Goal: Task Accomplishment & Management: Complete application form

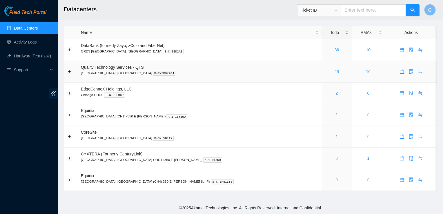
click at [335, 72] on link "29" at bounding box center [337, 71] width 5 height 5
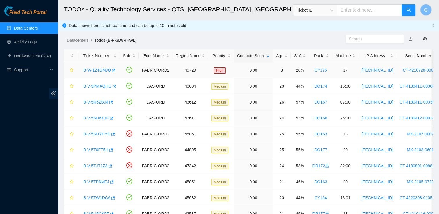
click at [97, 72] on link "B-W-124GMJQ" at bounding box center [97, 70] width 28 height 5
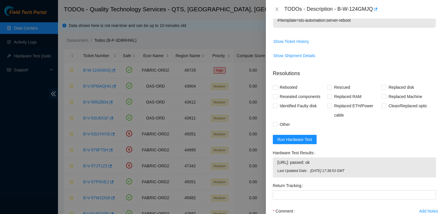
scroll to position [195, 0]
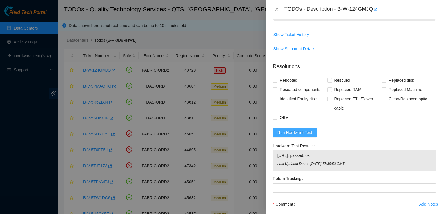
click at [299, 129] on span "Run Hardware Test" at bounding box center [295, 132] width 35 height 6
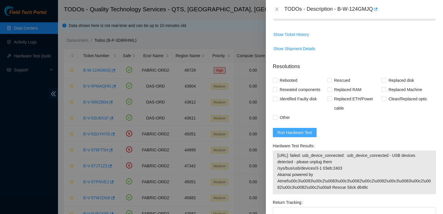
click at [303, 128] on button "Run Hardware Test" at bounding box center [295, 132] width 44 height 9
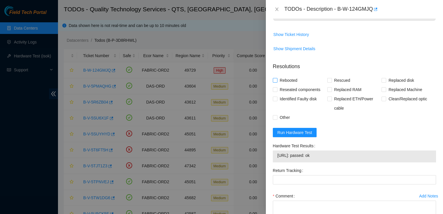
click at [276, 78] on input "Rebooted" at bounding box center [275, 80] width 4 height 4
checkbox input "true"
click at [286, 201] on textarea "Comment" at bounding box center [354, 212] width 163 height 22
type textarea "I"
click at [341, 201] on textarea "The PSU was orange when I got" at bounding box center [354, 212] width 163 height 22
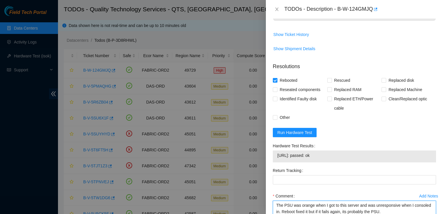
type textarea "The PSU was orange when I got to this server and was unresponsive when I consol…"
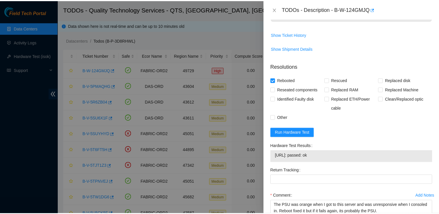
scroll to position [224, 0]
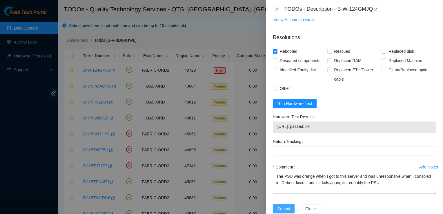
click at [283, 206] on span "Submit" at bounding box center [284, 209] width 13 height 6
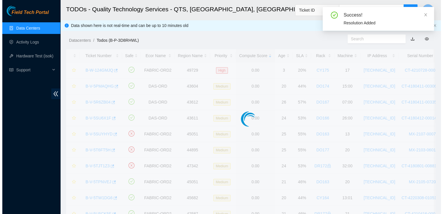
scroll to position [155, 0]
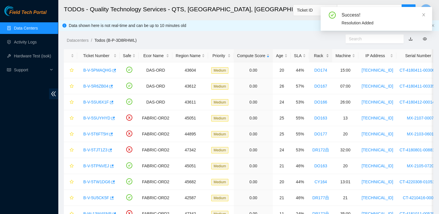
click at [312, 56] on div "Rack" at bounding box center [320, 56] width 17 height 6
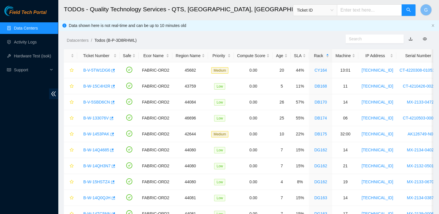
click at [281, 9] on h2 "TODOs - Quality Technology Services - QTS, Chicago, IL" at bounding box center [213, 9] width 299 height 19
click at [99, 150] on link "B-W-14Q4685" at bounding box center [96, 150] width 26 height 5
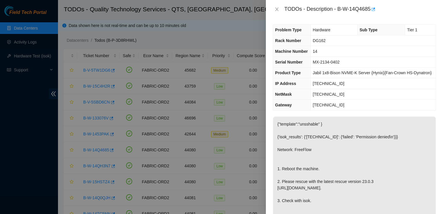
scroll to position [0, 0]
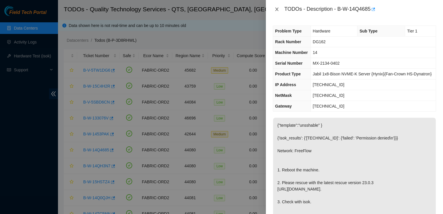
click at [278, 8] on icon "close" at bounding box center [276, 9] width 3 height 3
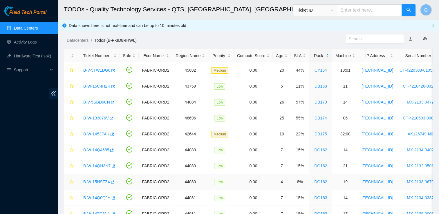
click at [100, 180] on link "B-W-15HSTZ4" at bounding box center [96, 182] width 27 height 5
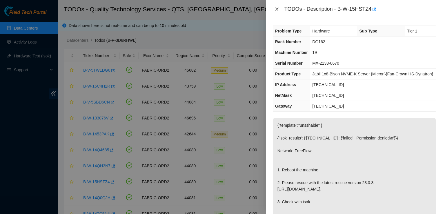
click at [277, 8] on icon "close" at bounding box center [277, 9] width 5 height 5
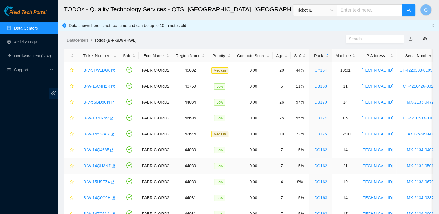
click at [95, 166] on link "B-W-14QH3N7" at bounding box center [96, 166] width 27 height 5
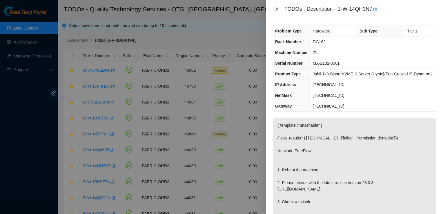
click at [277, 10] on icon "close" at bounding box center [276, 9] width 3 height 3
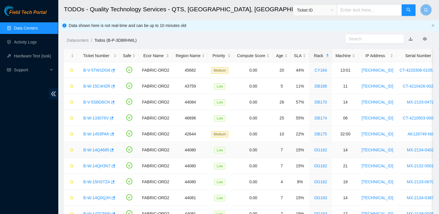
click at [101, 148] on link "B-W-14Q4685" at bounding box center [96, 150] width 26 height 5
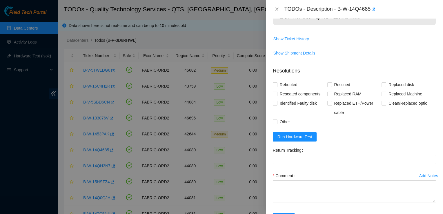
scroll to position [206, 0]
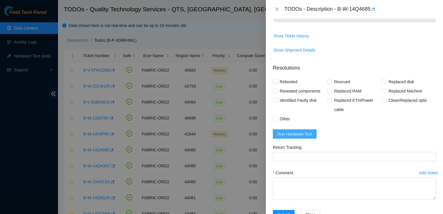
click at [302, 137] on span "Run Hardware Test" at bounding box center [295, 134] width 35 height 6
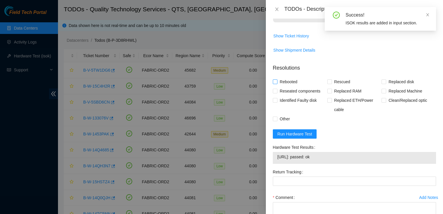
click at [274, 84] on input "Rebooted" at bounding box center [275, 81] width 4 height 4
checkbox input "true"
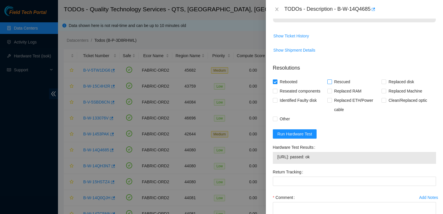
click at [328, 84] on input "Rescued" at bounding box center [330, 81] width 4 height 4
checkbox input "true"
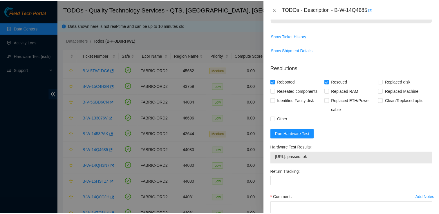
scroll to position [262, 0]
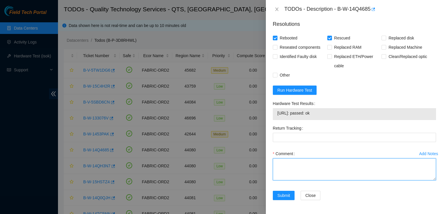
click at [301, 166] on textarea "Comment" at bounding box center [354, 169] width 163 height 22
type textarea "Followed steps"
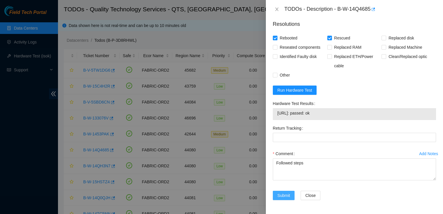
click at [283, 193] on span "Submit" at bounding box center [284, 195] width 13 height 6
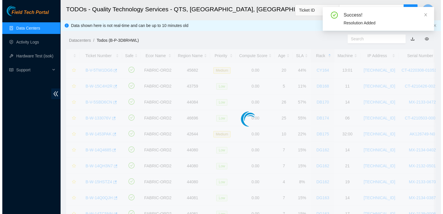
scroll to position [155, 0]
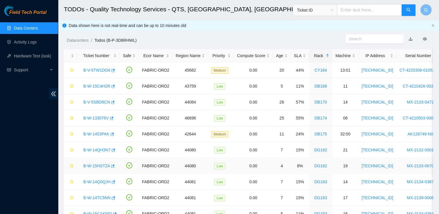
click at [104, 164] on link "B-W-15HSTZ4" at bounding box center [96, 166] width 27 height 5
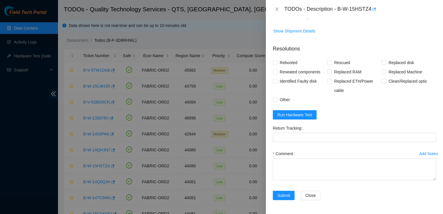
scroll to position [250, 0]
click at [296, 115] on span "Run Hardware Test" at bounding box center [295, 115] width 35 height 6
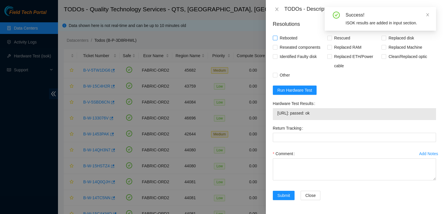
click at [277, 40] on span at bounding box center [275, 38] width 5 height 5
click at [277, 40] on input "Rebooted" at bounding box center [275, 38] width 4 height 4
checkbox input "true"
click at [333, 43] on span "Rescued" at bounding box center [342, 37] width 21 height 9
click at [332, 40] on input "Rescued" at bounding box center [330, 38] width 4 height 4
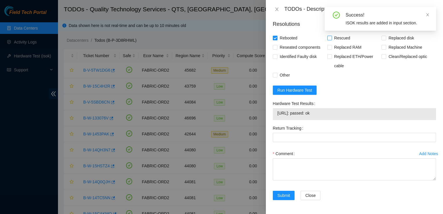
checkbox input "true"
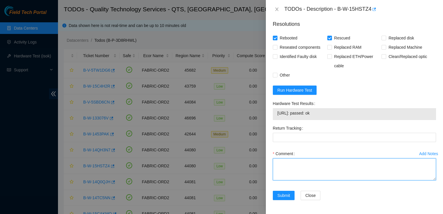
click at [281, 180] on textarea "Comment" at bounding box center [354, 169] width 163 height 22
type textarea "Followed steps"
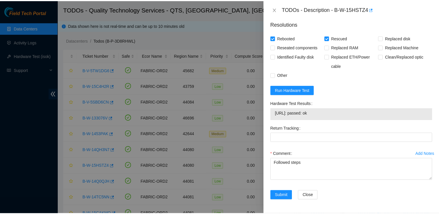
scroll to position [275, 0]
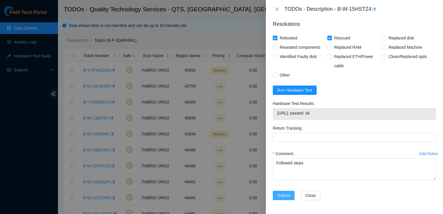
click at [283, 193] on span "Submit" at bounding box center [284, 195] width 13 height 6
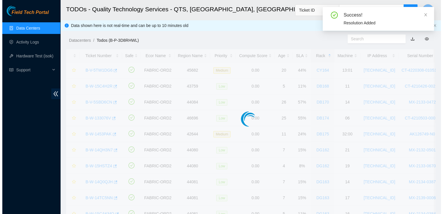
scroll to position [155, 0]
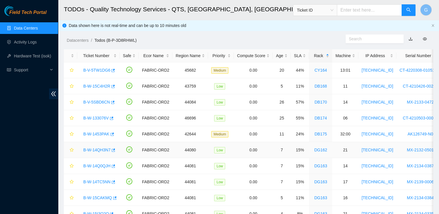
click at [97, 148] on link "B-W-14QH3N7" at bounding box center [96, 150] width 27 height 5
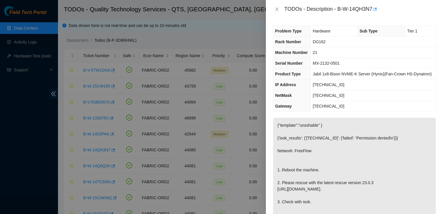
scroll to position [237, 0]
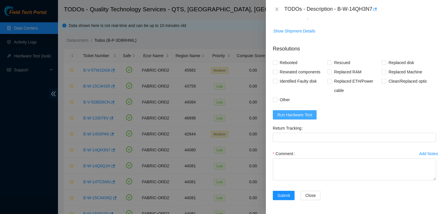
click at [303, 114] on span "Run Hardware Test" at bounding box center [295, 115] width 35 height 6
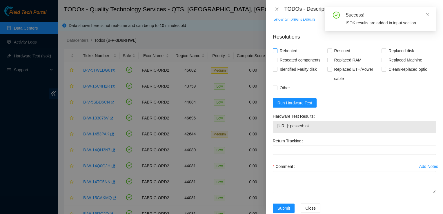
click at [277, 53] on span at bounding box center [275, 50] width 5 height 5
click at [277, 53] on input "Rebooted" at bounding box center [275, 50] width 4 height 4
checkbox input "true"
click at [330, 53] on input "Rescued" at bounding box center [330, 50] width 4 height 4
checkbox input "true"
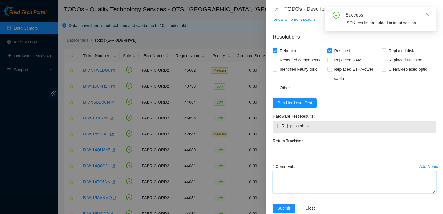
click at [297, 193] on textarea "Comment" at bounding box center [354, 182] width 163 height 22
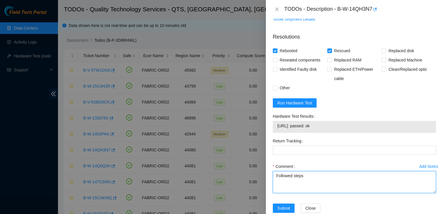
type textarea "Followed steps"
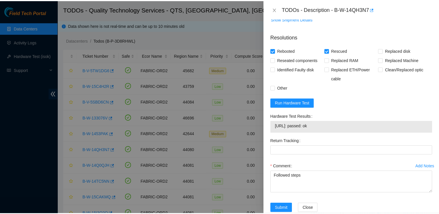
scroll to position [262, 0]
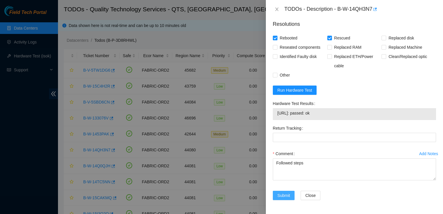
click at [283, 191] on button "Submit" at bounding box center [284, 195] width 22 height 9
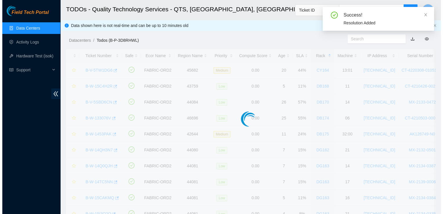
scroll to position [155, 0]
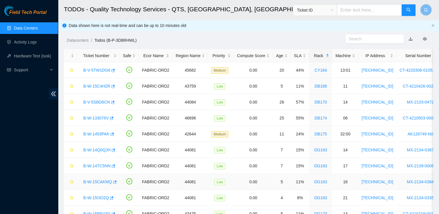
click at [101, 180] on link "B-W-15CAKMQ" at bounding box center [97, 182] width 29 height 5
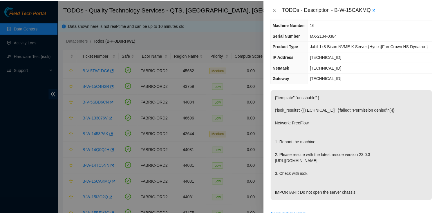
scroll to position [0, 0]
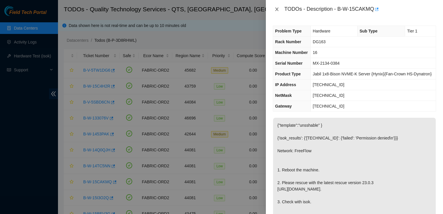
click at [276, 9] on icon "close" at bounding box center [277, 9] width 5 height 5
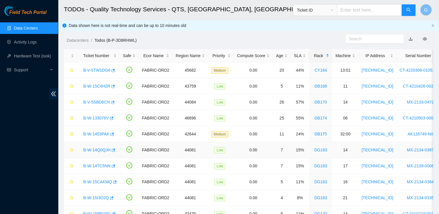
click at [94, 148] on link "B-W-14Q0QJH" at bounding box center [96, 150] width 27 height 5
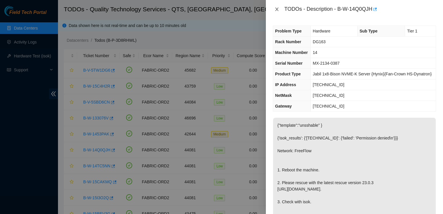
click at [277, 10] on icon "close" at bounding box center [277, 9] width 5 height 5
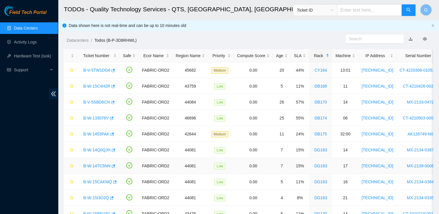
click at [96, 164] on link "B-W-14TC5NN" at bounding box center [96, 166] width 27 height 5
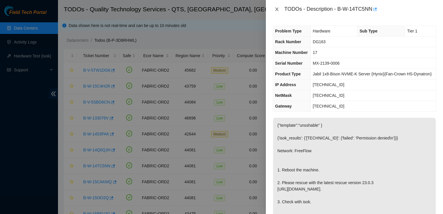
click at [277, 10] on icon "close" at bounding box center [277, 9] width 5 height 5
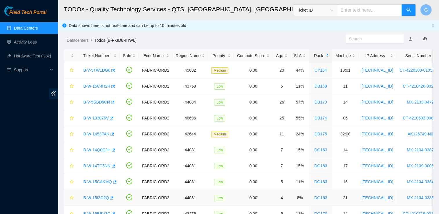
click at [100, 196] on link "B-W-15I3O2Q" at bounding box center [96, 198] width 26 height 5
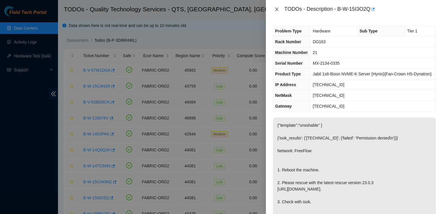
click at [277, 9] on icon "close" at bounding box center [276, 9] width 3 height 3
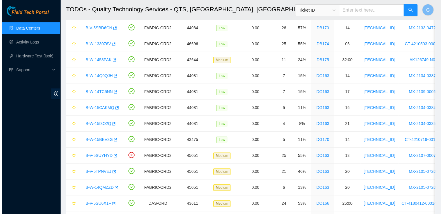
scroll to position [75, 0]
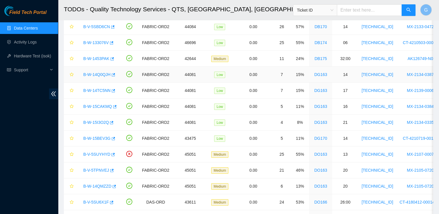
click at [98, 73] on link "B-W-14Q0QJH" at bounding box center [96, 74] width 27 height 5
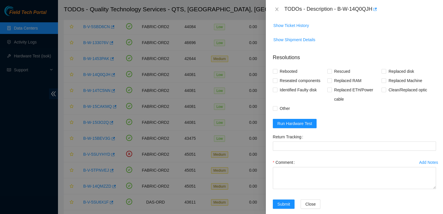
scroll to position [237, 0]
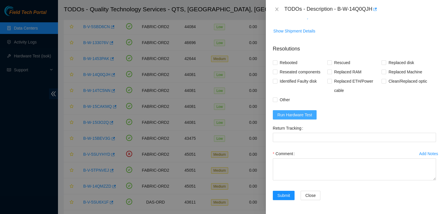
click at [292, 112] on span "Run Hardware Test" at bounding box center [295, 115] width 35 height 6
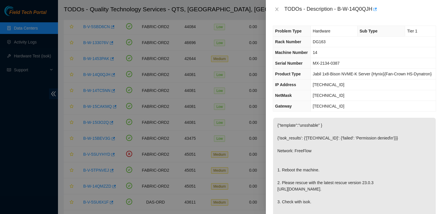
scroll to position [301, 0]
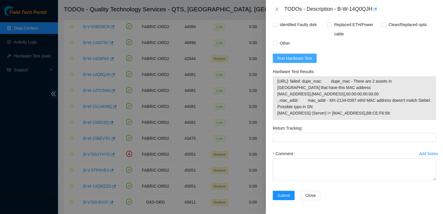
click at [300, 55] on span "Run Hardware Test" at bounding box center [295, 58] width 35 height 6
click at [307, 55] on span "Run Hardware Test" at bounding box center [295, 58] width 35 height 6
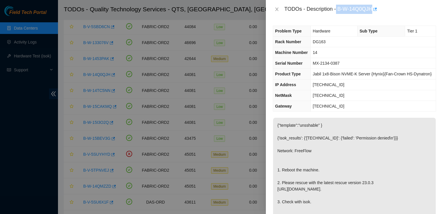
drag, startPoint x: 372, startPoint y: 9, endPoint x: 337, endPoint y: 9, distance: 36.0
click at [337, 9] on div "TODOs - Description - B-W-14Q0QJH" at bounding box center [361, 9] width 152 height 9
copy div "B-W-14Q0QJH"
click at [421, 150] on p "{"template":"unsshable" } {'isok_results': {'23.33.30.17': {'failed': 'Permissi…" at bounding box center [354, 173] width 163 height 111
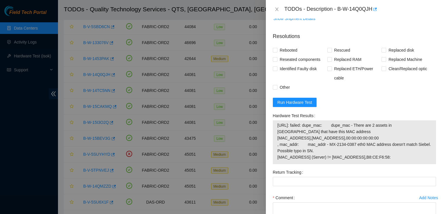
scroll to position [240, 0]
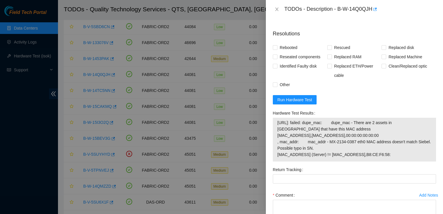
drag, startPoint x: 387, startPoint y: 175, endPoint x: 274, endPoint y: 131, distance: 121.2
click at [274, 131] on div "23.33.30.17: failed: dupe_mac: dupe_mac - There are 2 assets in Siebel that hav…" at bounding box center [354, 140] width 163 height 44
drag, startPoint x: 274, startPoint y: 131, endPoint x: 280, endPoint y: 136, distance: 7.6
copy tbody "23.33.30.17: failed: dupe_mac: dupe_mac - There are 2 assets in Siebel that hav…"
click at [435, 99] on div "Problem Type Hardware Sub Type Tier 1 Rack Number DG163 Machine Number 14 Seria…" at bounding box center [354, 117] width 177 height 196
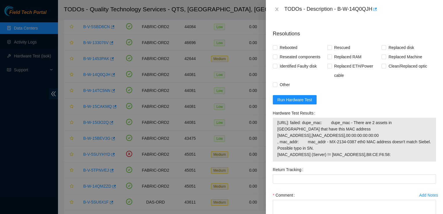
scroll to position [0, 0]
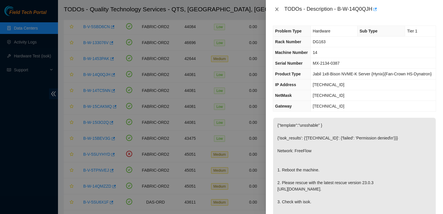
click at [278, 9] on icon "close" at bounding box center [277, 9] width 5 height 5
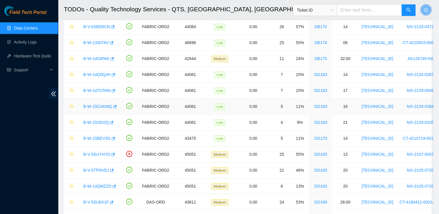
click at [94, 105] on link "B-W-15CAKMQ" at bounding box center [97, 106] width 29 height 5
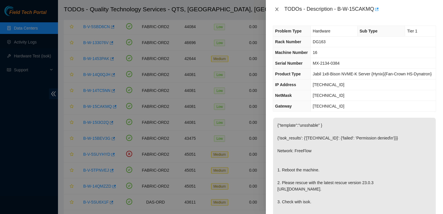
click at [276, 10] on icon "close" at bounding box center [277, 9] width 5 height 5
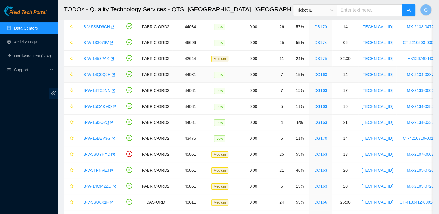
click at [97, 73] on link "B-W-14Q0QJH" at bounding box center [96, 74] width 27 height 5
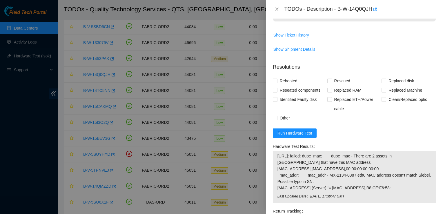
scroll to position [308, 0]
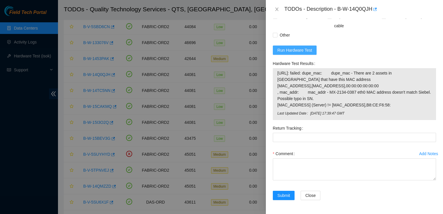
click at [302, 47] on span "Run Hardware Test" at bounding box center [295, 50] width 35 height 6
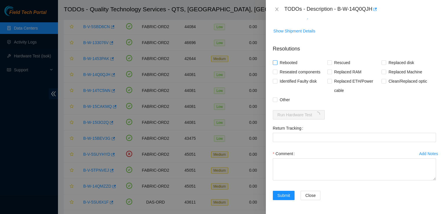
click at [276, 64] on input "Rebooted" at bounding box center [275, 62] width 4 height 4
checkbox input "true"
click at [328, 63] on input "Rescued" at bounding box center [330, 62] width 4 height 4
checkbox input "true"
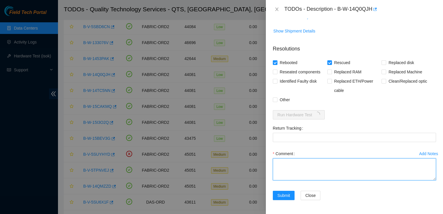
click at [284, 169] on textarea "Comment" at bounding box center [354, 169] width 163 height 22
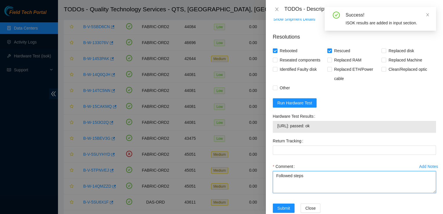
type textarea "Followed steps"
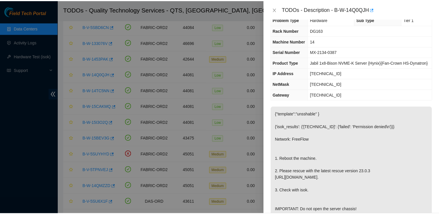
scroll to position [262, 0]
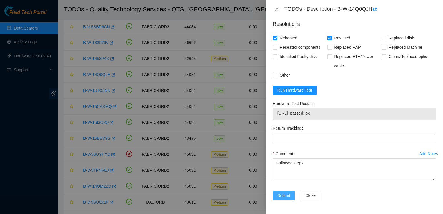
click at [279, 195] on span "Submit" at bounding box center [284, 195] width 13 height 6
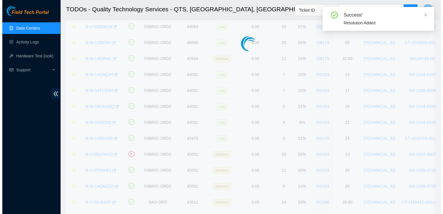
scroll to position [155, 0]
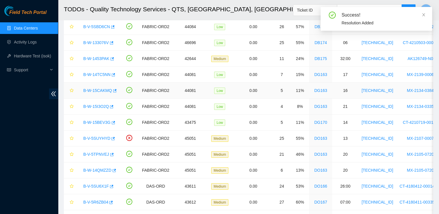
click at [97, 90] on link "B-W-15CAKMQ" at bounding box center [97, 90] width 29 height 5
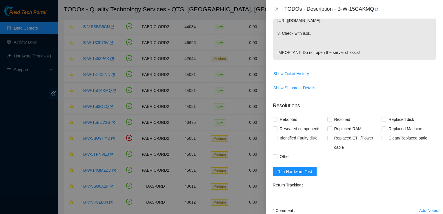
scroll to position [237, 0]
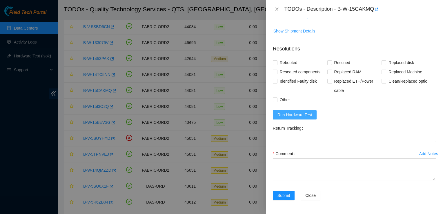
click at [306, 118] on span "Run Hardware Test" at bounding box center [295, 115] width 35 height 6
click at [275, 64] on input "Rebooted" at bounding box center [275, 62] width 4 height 4
checkbox input "true"
click at [332, 62] on span "Rescued" at bounding box center [342, 62] width 21 height 9
click at [331, 62] on input "Rescued" at bounding box center [330, 62] width 4 height 4
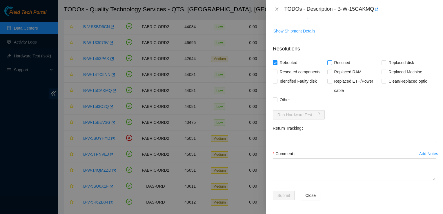
checkbox input "true"
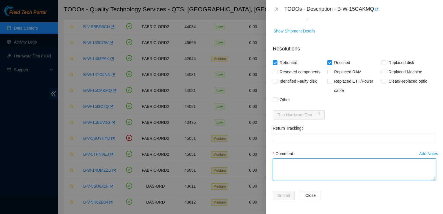
click at [291, 167] on textarea "Comment" at bounding box center [354, 169] width 163 height 22
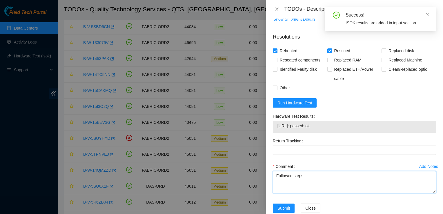
type textarea "Followed steps"
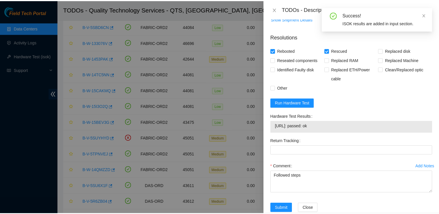
scroll to position [262, 0]
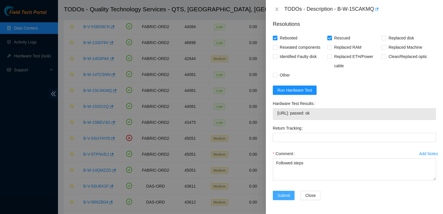
click at [280, 195] on span "Submit" at bounding box center [284, 195] width 13 height 6
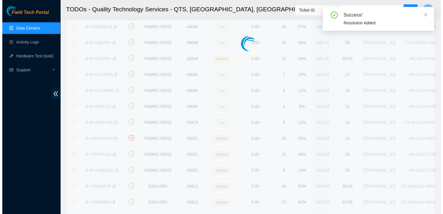
scroll to position [155, 0]
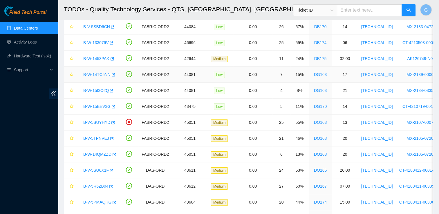
click at [98, 77] on div "B-W-14TC5NN" at bounding box center [98, 74] width 36 height 9
click at [98, 75] on link "B-W-14TC5NN" at bounding box center [96, 74] width 27 height 5
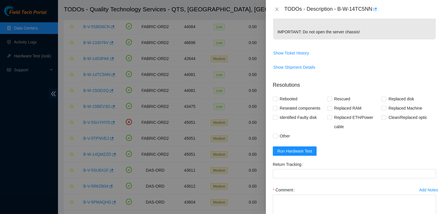
scroll to position [237, 0]
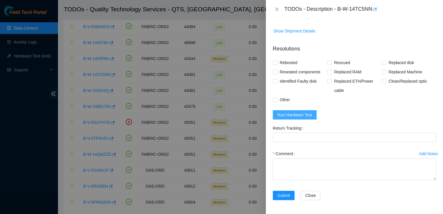
click at [310, 117] on span "Run Hardware Test" at bounding box center [295, 115] width 35 height 6
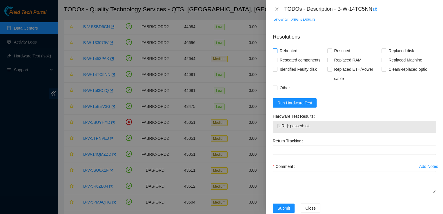
click at [276, 53] on input "Rebooted" at bounding box center [275, 50] width 4 height 4
checkbox input "true"
click at [330, 53] on input "Rescued" at bounding box center [330, 50] width 4 height 4
checkbox input "true"
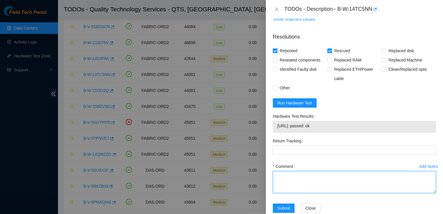
click at [293, 189] on textarea "Comment" at bounding box center [354, 182] width 163 height 22
type textarea "Followed steps"
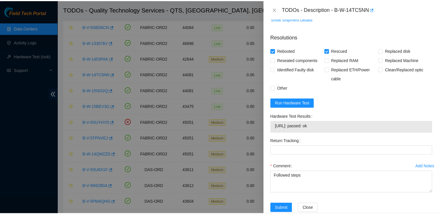
scroll to position [262, 0]
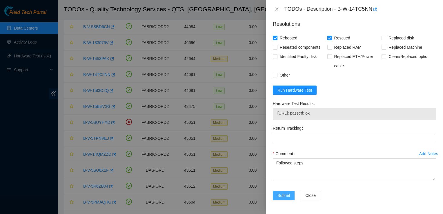
click at [285, 193] on span "Submit" at bounding box center [284, 195] width 13 height 6
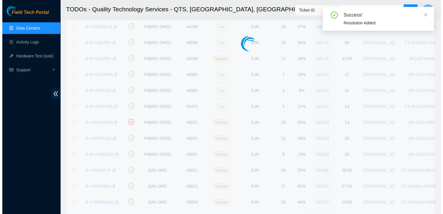
scroll to position [155, 0]
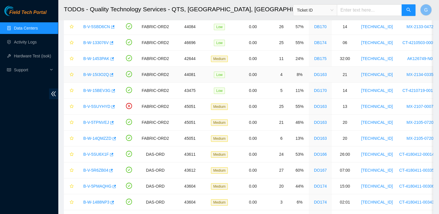
click at [106, 72] on link "B-W-15I3O2Q" at bounding box center [96, 74] width 26 height 5
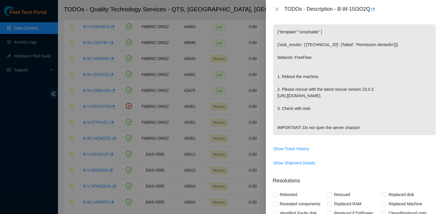
scroll to position [237, 0]
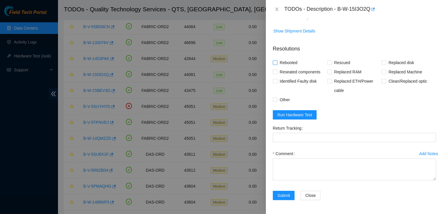
click at [275, 64] on input "Rebooted" at bounding box center [275, 62] width 4 height 4
checkbox input "true"
click at [329, 62] on input "Rescued" at bounding box center [330, 62] width 4 height 4
checkbox input "true"
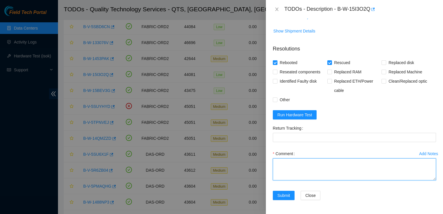
click at [292, 169] on textarea "Comment" at bounding box center [354, 169] width 163 height 22
type textarea "Followed steps"
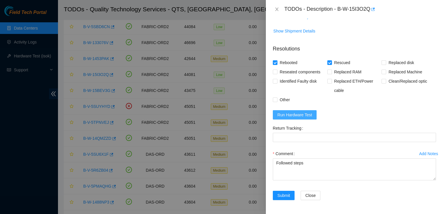
click at [288, 116] on span "Run Hardware Test" at bounding box center [295, 115] width 35 height 6
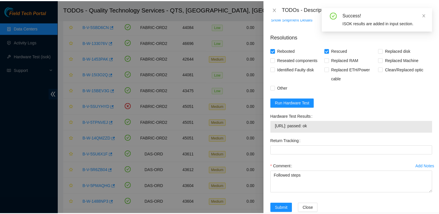
scroll to position [262, 0]
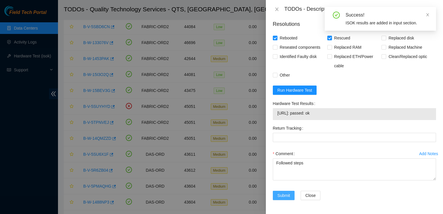
click at [283, 194] on span "Submit" at bounding box center [284, 195] width 13 height 6
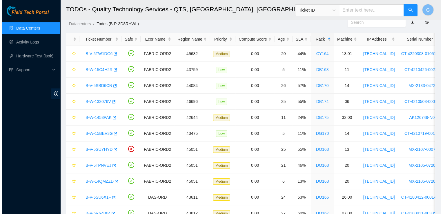
scroll to position [18, 0]
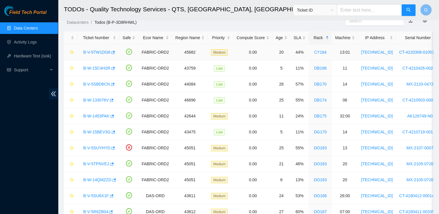
click at [95, 52] on link "B-V-5TW1DG6" at bounding box center [96, 52] width 27 height 5
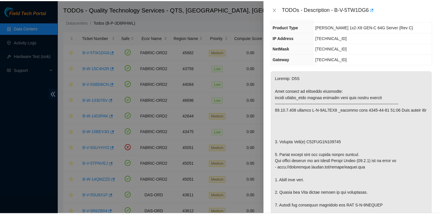
scroll to position [35, 0]
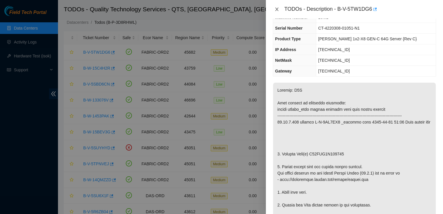
click at [276, 9] on icon "close" at bounding box center [277, 9] width 5 height 5
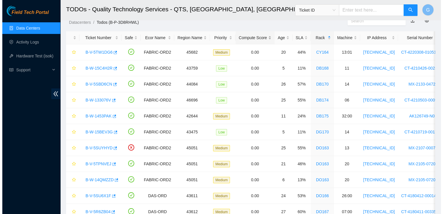
scroll to position [48, 0]
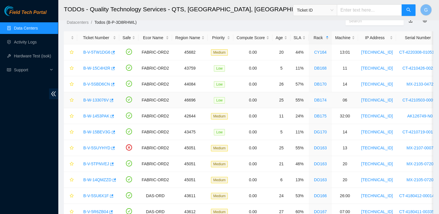
click at [96, 99] on link "B-W-133076V" at bounding box center [96, 100] width 26 height 5
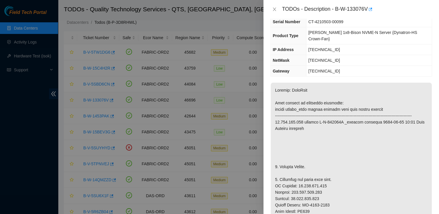
scroll to position [35, 0]
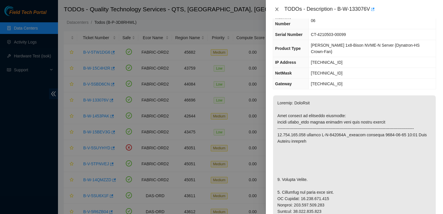
click at [278, 9] on icon "close" at bounding box center [277, 9] width 5 height 5
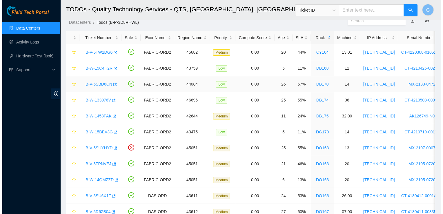
scroll to position [48, 0]
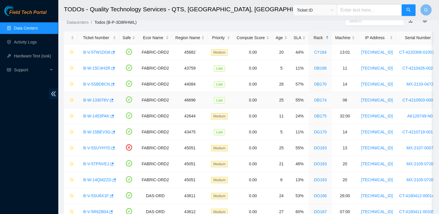
click at [94, 99] on link "B-W-133076V" at bounding box center [96, 100] width 26 height 5
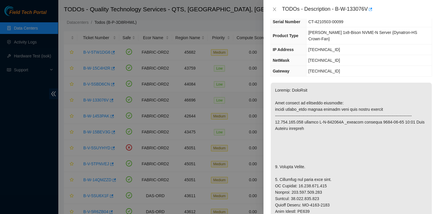
scroll to position [35, 0]
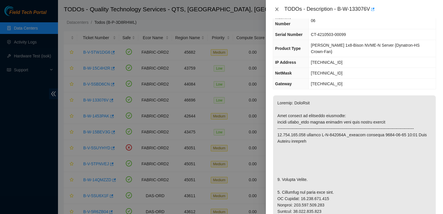
click at [278, 11] on icon "close" at bounding box center [277, 9] width 5 height 5
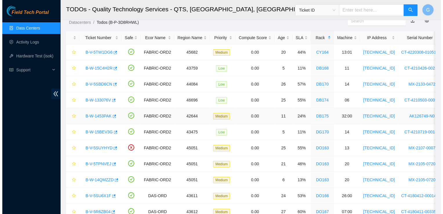
scroll to position [48, 0]
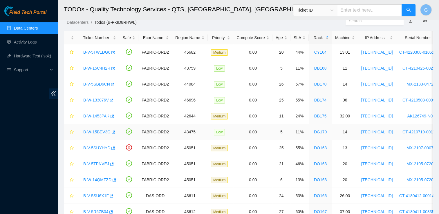
click at [92, 133] on link "B-W-15BEV3G" at bounding box center [96, 132] width 27 height 5
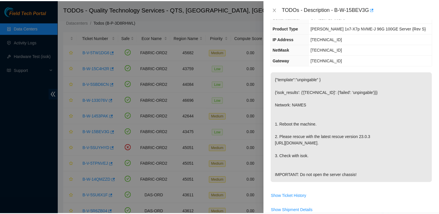
scroll to position [0, 0]
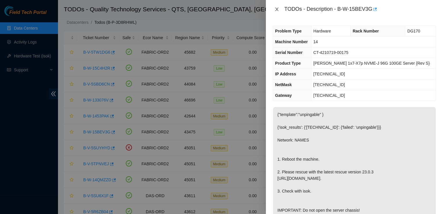
click at [279, 8] on button "Close" at bounding box center [277, 10] width 8 height 6
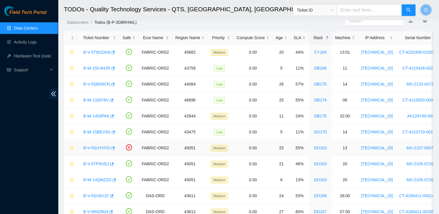
click at [103, 149] on link "B-V-5SUYHYD" at bounding box center [96, 148] width 27 height 5
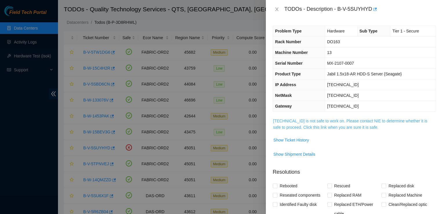
click at [338, 120] on link "23.33.23.144 is not safe to work on. Please contact NIE to determine whether it…" at bounding box center [350, 124] width 154 height 11
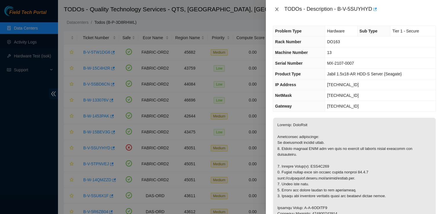
click at [277, 10] on icon "close" at bounding box center [276, 9] width 3 height 3
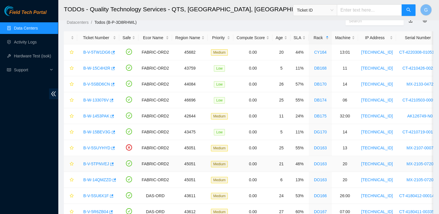
click at [92, 163] on link "B-V-5TPNVEJ" at bounding box center [96, 164] width 26 height 5
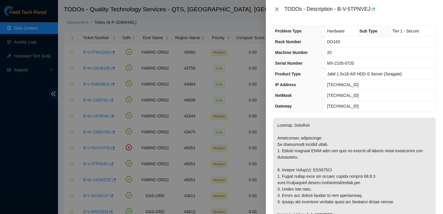
click at [278, 10] on icon "close" at bounding box center [277, 9] width 5 height 5
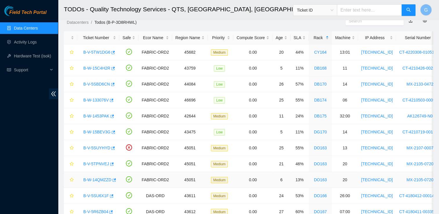
click at [98, 178] on link "B-W-14QMZZD" at bounding box center [97, 180] width 28 height 5
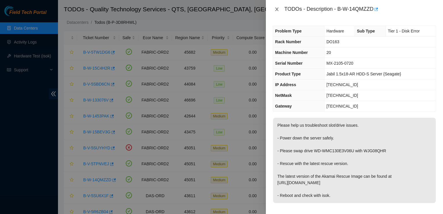
click at [278, 7] on button "Close" at bounding box center [277, 10] width 8 height 6
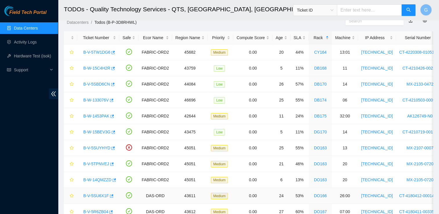
click at [91, 195] on link "B-V-5SU6X1F" at bounding box center [96, 195] width 26 height 5
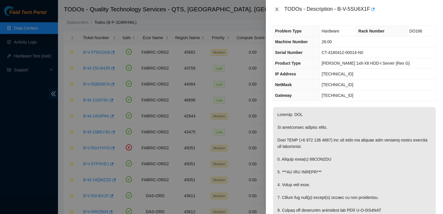
click at [276, 9] on icon "close" at bounding box center [276, 9] width 3 height 3
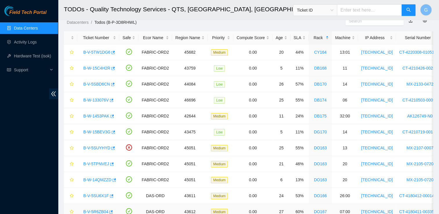
click at [96, 209] on link "B-V-5R6ZB04" at bounding box center [95, 211] width 25 height 5
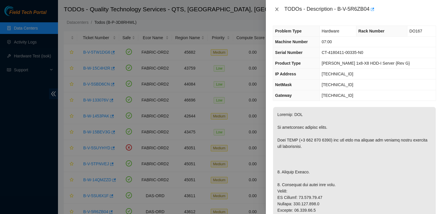
click at [277, 8] on icon "close" at bounding box center [277, 9] width 5 height 5
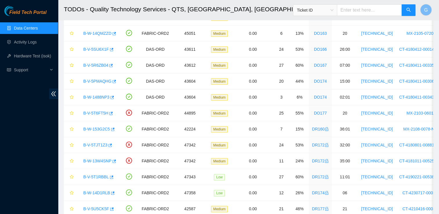
scroll to position [180, 0]
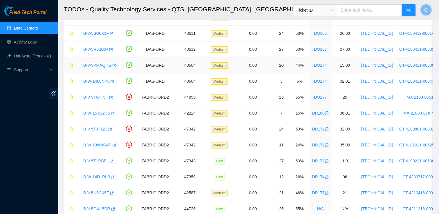
click at [100, 66] on link "B-V-5PMAQHG" at bounding box center [97, 65] width 28 height 5
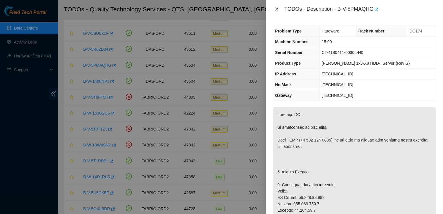
click at [276, 10] on icon "close" at bounding box center [277, 9] width 5 height 5
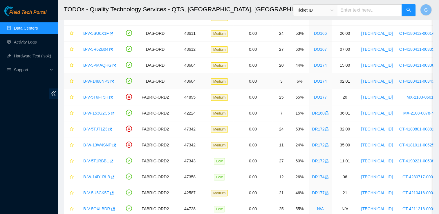
click at [98, 80] on link "B-W-1488NP3" at bounding box center [96, 81] width 26 height 5
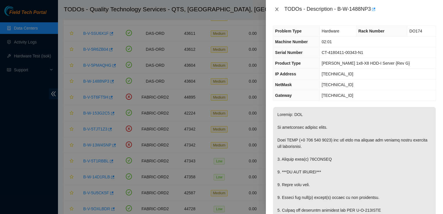
click at [277, 9] on icon "close" at bounding box center [277, 9] width 5 height 5
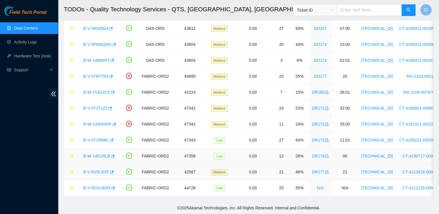
scroll to position [204, 0]
click at [101, 186] on link "B-V-5OXLBDR" at bounding box center [96, 188] width 27 height 5
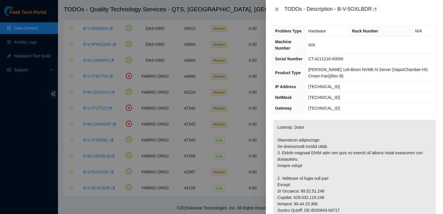
click at [277, 10] on icon "close" at bounding box center [277, 9] width 5 height 5
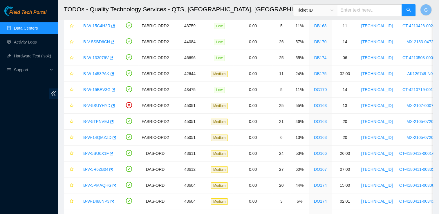
scroll to position [62, 0]
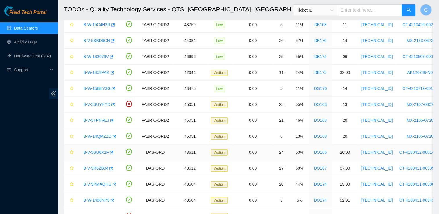
click at [99, 151] on link "B-V-5SU6X1F" at bounding box center [96, 152] width 26 height 5
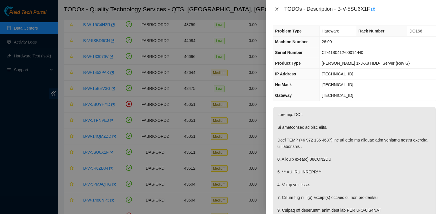
click at [276, 8] on icon "close" at bounding box center [277, 9] width 5 height 5
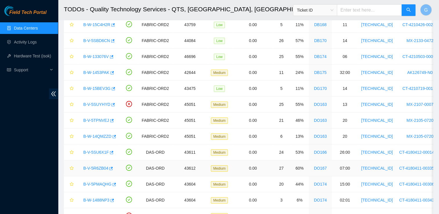
click at [95, 168] on link "B-V-5R6ZB04" at bounding box center [95, 168] width 25 height 5
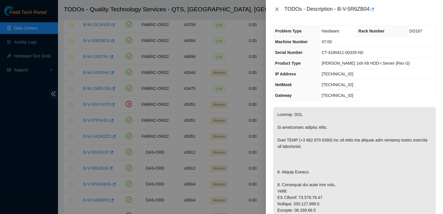
click at [277, 9] on icon "close" at bounding box center [277, 9] width 5 height 5
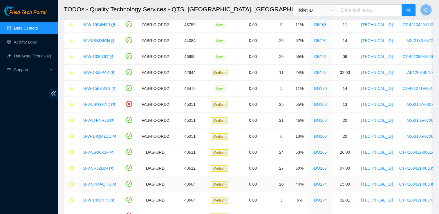
click at [97, 185] on link "B-V-5PMAQHG" at bounding box center [97, 184] width 28 height 5
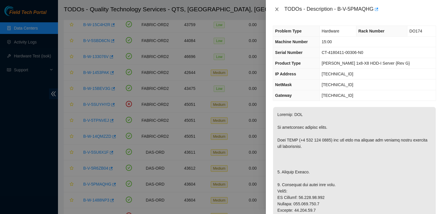
click at [277, 9] on icon "close" at bounding box center [277, 9] width 5 height 5
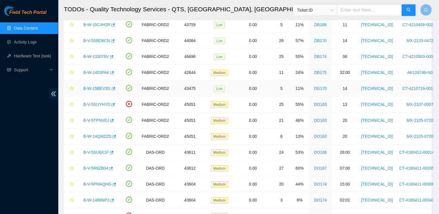
click at [95, 86] on link "B-W-15BEV3G" at bounding box center [96, 88] width 27 height 5
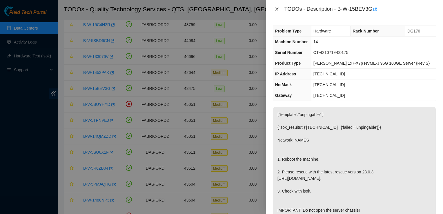
click at [278, 9] on icon "close" at bounding box center [277, 9] width 5 height 5
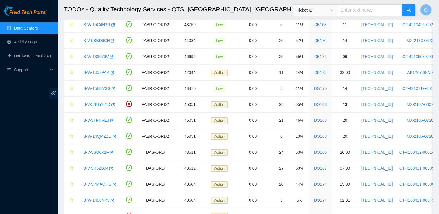
click at [30, 27] on link "Data Centers" at bounding box center [26, 28] width 24 height 5
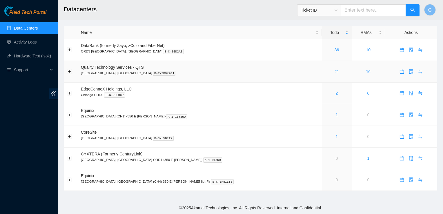
click at [335, 71] on link "21" at bounding box center [337, 71] width 5 height 5
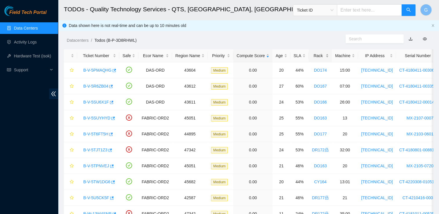
click at [313, 57] on div "Rack" at bounding box center [320, 56] width 17 height 6
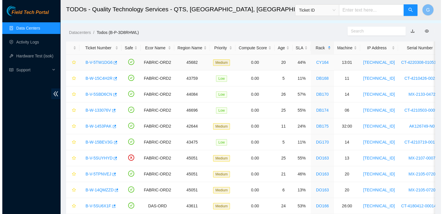
scroll to position [7, 0]
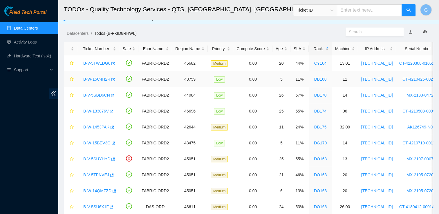
click at [98, 78] on link "B-W-15C4H2R" at bounding box center [96, 79] width 27 height 5
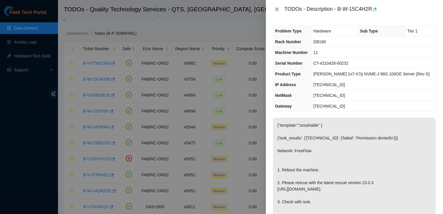
click at [278, 10] on icon "close" at bounding box center [276, 9] width 3 height 3
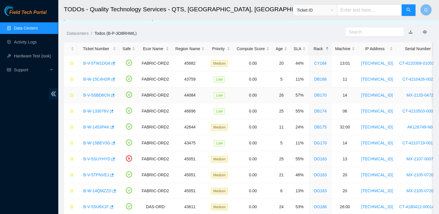
click at [97, 93] on link "B-V-5SBD6CN" at bounding box center [96, 95] width 27 height 5
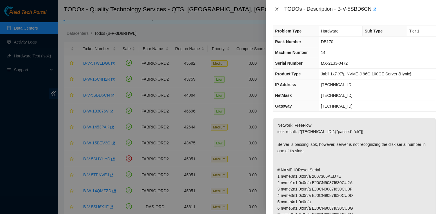
click at [277, 8] on icon "close" at bounding box center [277, 9] width 5 height 5
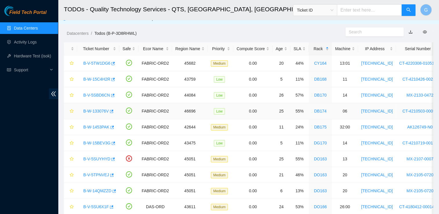
click at [101, 109] on link "B-W-133076V" at bounding box center [96, 111] width 26 height 5
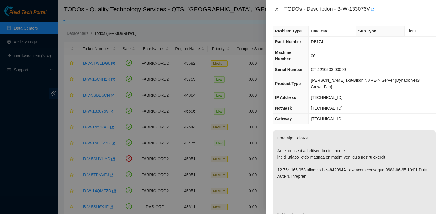
click at [276, 7] on icon "close" at bounding box center [277, 9] width 5 height 5
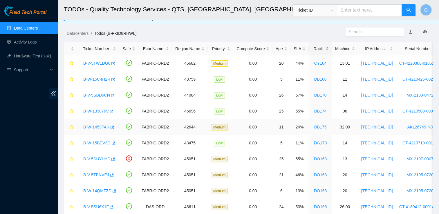
click at [95, 126] on link "B-W-1453PAK" at bounding box center [96, 127] width 26 height 5
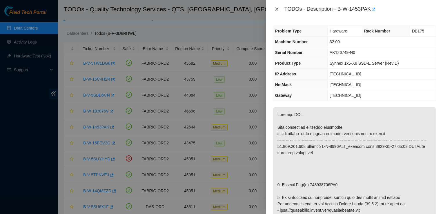
click at [276, 9] on icon "close" at bounding box center [277, 9] width 5 height 5
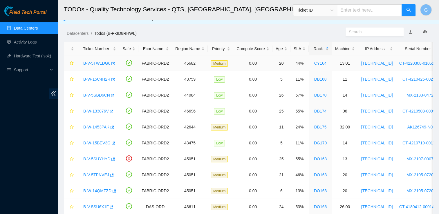
click at [100, 62] on link "B-V-5TW1DG6" at bounding box center [96, 63] width 27 height 5
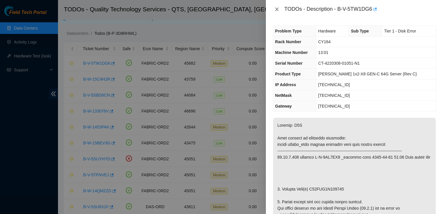
click at [278, 8] on icon "close" at bounding box center [277, 9] width 5 height 5
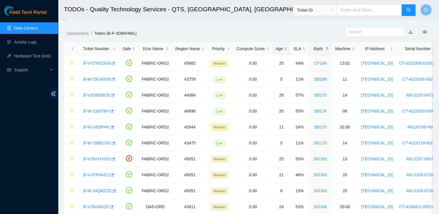
click at [276, 48] on div "Age" at bounding box center [282, 49] width 12 height 6
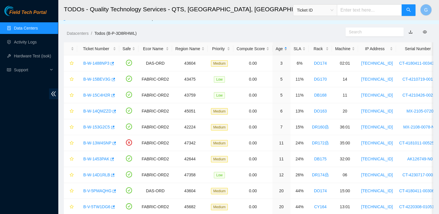
click at [276, 48] on div "Age" at bounding box center [282, 49] width 12 height 6
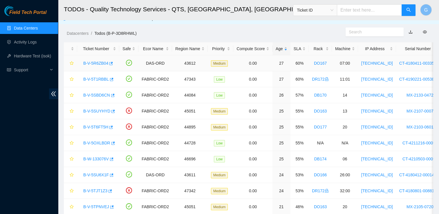
click at [93, 63] on link "B-V-5R6ZB04" at bounding box center [95, 63] width 25 height 5
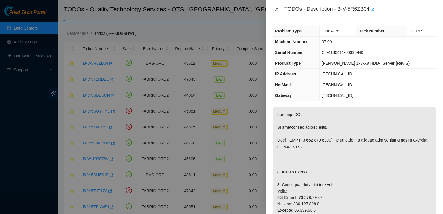
click at [277, 10] on icon "close" at bounding box center [276, 9] width 3 height 3
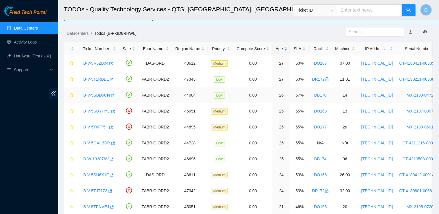
click at [102, 93] on link "B-V-5SBD6CN" at bounding box center [96, 95] width 27 height 5
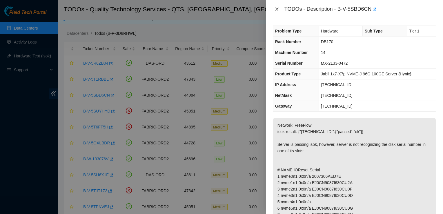
click at [276, 10] on icon "close" at bounding box center [277, 9] width 5 height 5
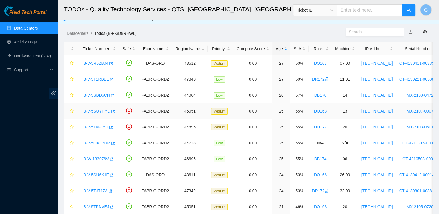
click at [97, 111] on link "B-V-5SUYHYD" at bounding box center [96, 111] width 27 height 5
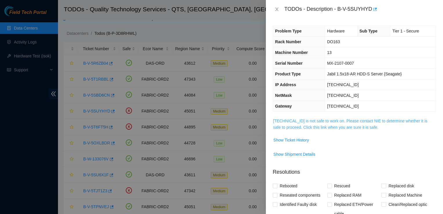
click at [330, 119] on link "23.33.23.144 is not safe to work on. Please contact NIE to determine whether it…" at bounding box center [350, 124] width 154 height 11
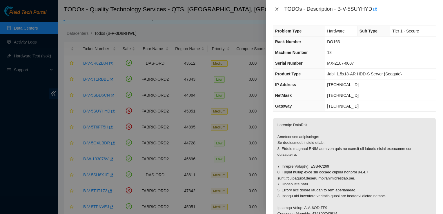
click at [278, 8] on icon "close" at bounding box center [277, 9] width 5 height 5
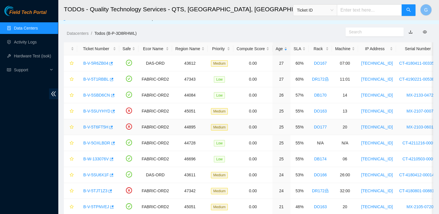
click at [97, 126] on link "B-V-5T6FT5H" at bounding box center [95, 127] width 25 height 5
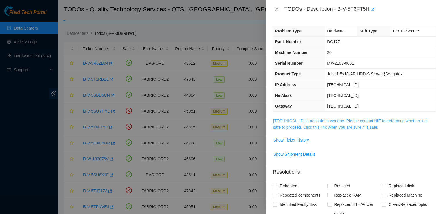
click at [323, 122] on link "23.200.157.87 is not safe to work on. Please contact NIE to determine whether i…" at bounding box center [350, 124] width 154 height 11
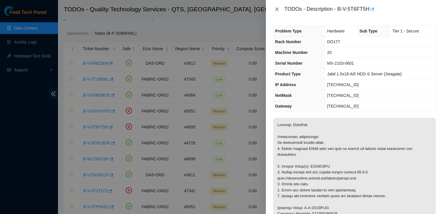
click at [278, 9] on icon "close" at bounding box center [277, 9] width 5 height 5
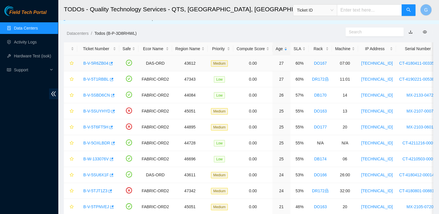
click at [90, 63] on link "B-V-5R6ZB04" at bounding box center [95, 63] width 25 height 5
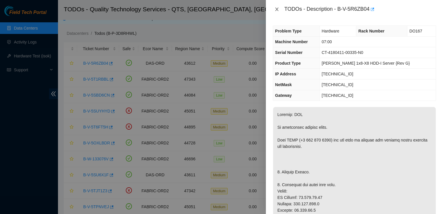
click at [277, 12] on button "Close" at bounding box center [277, 10] width 8 height 6
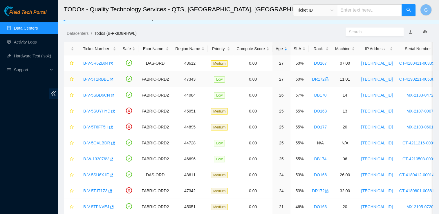
click at [102, 79] on link "B-V-5T1RBBL" at bounding box center [96, 79] width 26 height 5
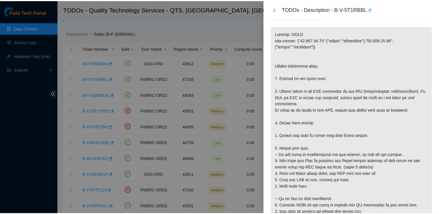
scroll to position [94, 0]
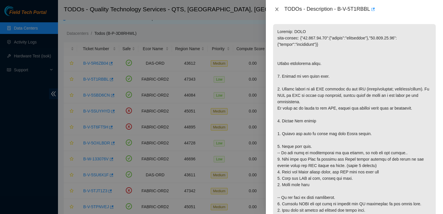
click at [278, 9] on icon "close" at bounding box center [277, 9] width 5 height 5
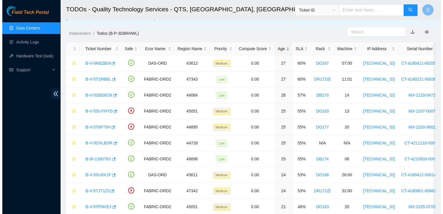
scroll to position [102, 0]
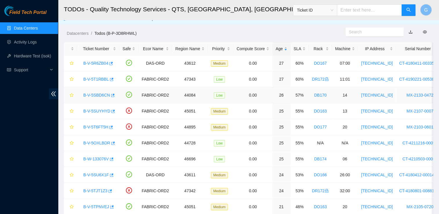
click at [101, 96] on link "B-V-5SBD6CN" at bounding box center [96, 95] width 27 height 5
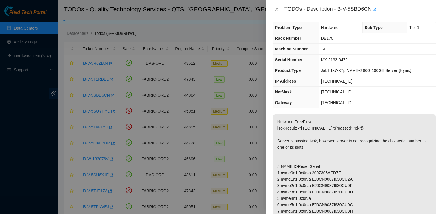
scroll to position [0, 0]
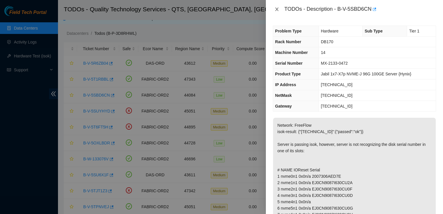
click at [277, 9] on icon "close" at bounding box center [277, 9] width 5 height 5
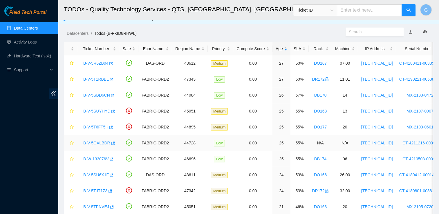
click at [101, 143] on link "B-V-5OXLBDR" at bounding box center [96, 143] width 27 height 5
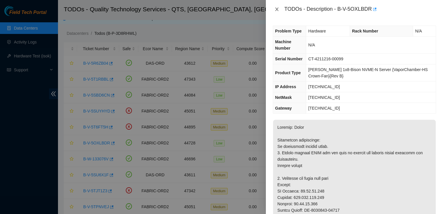
click at [278, 11] on icon "close" at bounding box center [276, 9] width 3 height 3
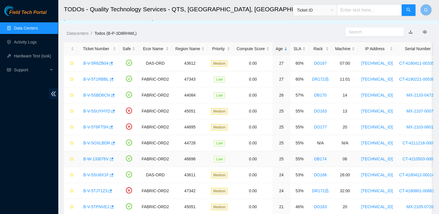
click at [100, 157] on link "B-W-133076V" at bounding box center [96, 159] width 26 height 5
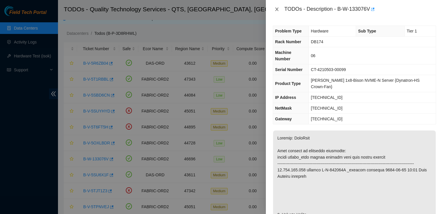
click at [275, 12] on button "Close" at bounding box center [277, 10] width 8 height 6
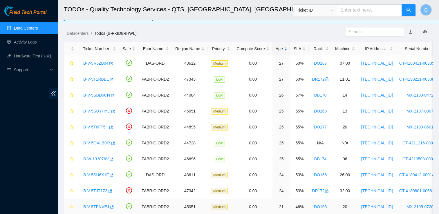
click at [92, 205] on link "B-V-5TPNVEJ" at bounding box center [96, 207] width 26 height 5
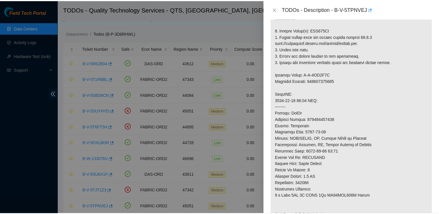
scroll to position [141, 0]
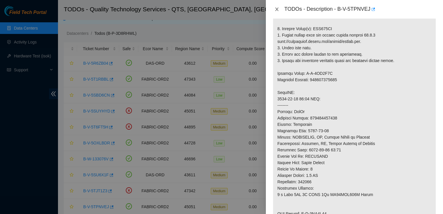
click at [278, 10] on icon "close" at bounding box center [277, 9] width 5 height 5
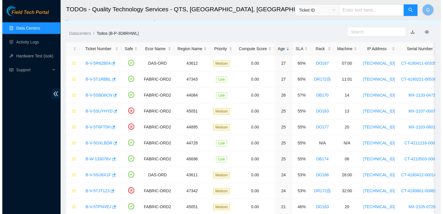
scroll to position [150, 0]
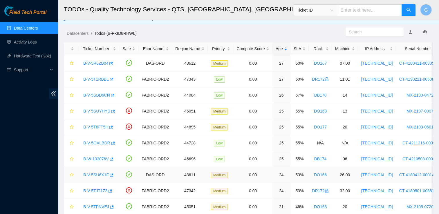
click at [98, 171] on div "B-V-5SU6X1F" at bounding box center [98, 174] width 36 height 9
click at [99, 173] on link "B-V-5SU6X1F" at bounding box center [96, 175] width 26 height 5
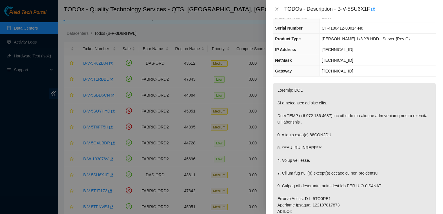
scroll to position [0, 0]
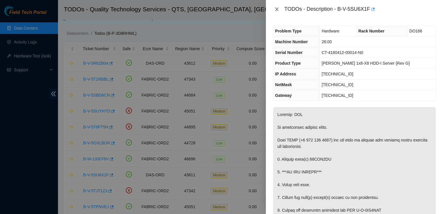
click at [277, 10] on icon "close" at bounding box center [277, 9] width 5 height 5
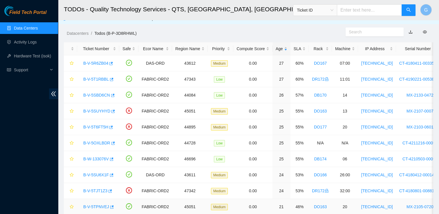
click at [94, 207] on link "B-V-5TPNVEJ" at bounding box center [96, 207] width 26 height 5
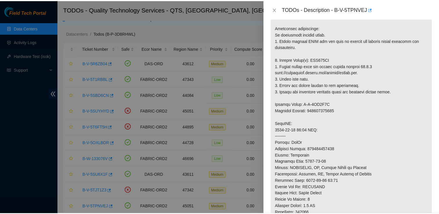
scroll to position [115, 0]
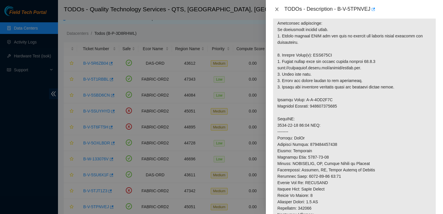
click at [276, 10] on icon "close" at bounding box center [277, 9] width 5 height 5
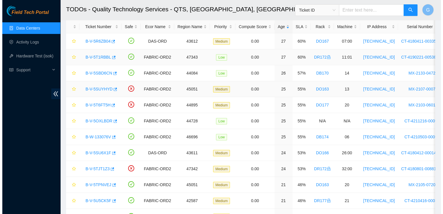
scroll to position [30, 0]
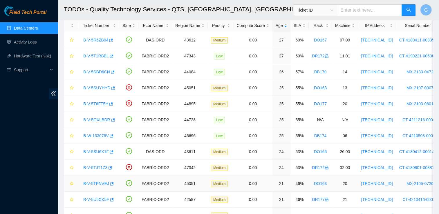
click at [95, 181] on link "B-V-5TPNVEJ" at bounding box center [96, 183] width 26 height 5
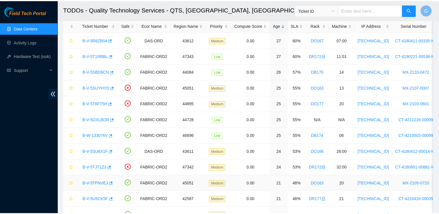
scroll to position [115, 0]
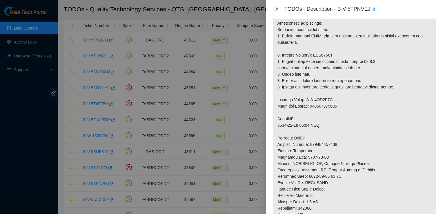
click at [278, 10] on icon "close" at bounding box center [277, 9] width 5 height 5
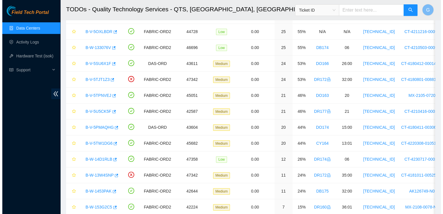
scroll to position [119, 0]
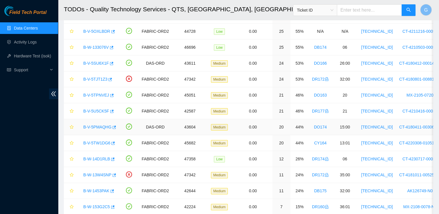
click at [96, 125] on link "B-V-5PMAQHG" at bounding box center [97, 127] width 28 height 5
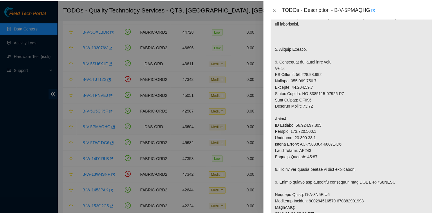
scroll to position [104, 0]
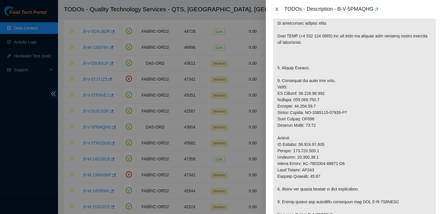
click at [278, 8] on icon "close" at bounding box center [276, 9] width 3 height 3
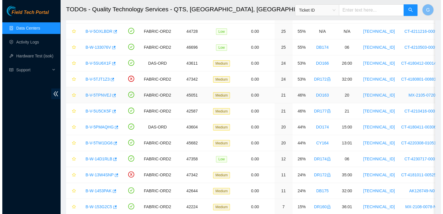
scroll to position [123, 0]
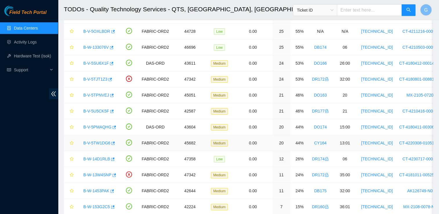
click at [89, 143] on link "B-V-5TW1DG6" at bounding box center [96, 143] width 27 height 5
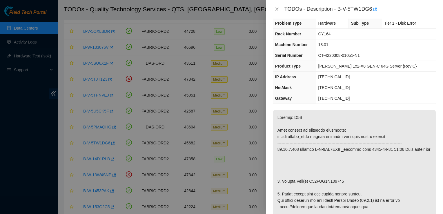
scroll to position [0, 0]
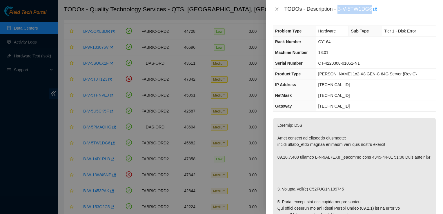
drag, startPoint x: 372, startPoint y: 10, endPoint x: 339, endPoint y: 5, distance: 34.0
click at [339, 5] on div "TODOs - Description - B-V-5TW1DG6" at bounding box center [361, 9] width 152 height 9
copy div "B-V-5TW1DG6"
click at [411, 107] on td "23.57.8.129" at bounding box center [376, 106] width 120 height 11
click at [279, 7] on button "Close" at bounding box center [277, 10] width 8 height 6
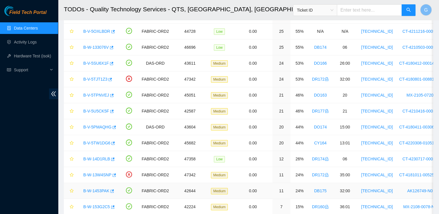
click at [101, 189] on link "B-W-1453PAK" at bounding box center [96, 191] width 26 height 5
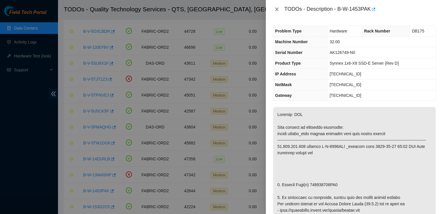
click at [277, 9] on icon "close" at bounding box center [277, 9] width 5 height 5
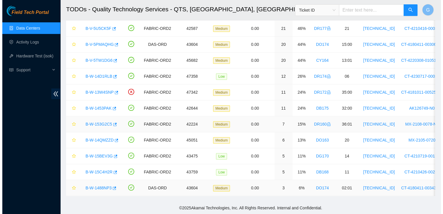
scroll to position [204, 0]
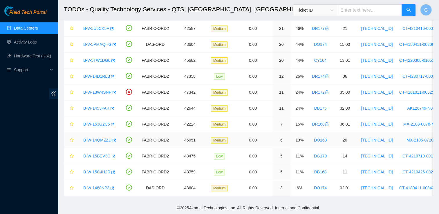
click at [101, 138] on link "B-W-14QMZZD" at bounding box center [97, 140] width 28 height 5
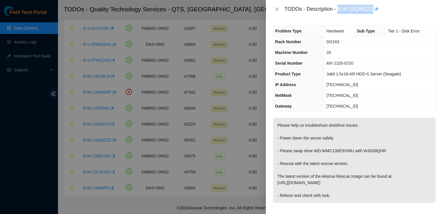
drag, startPoint x: 374, startPoint y: 7, endPoint x: 339, endPoint y: 10, distance: 35.2
click at [339, 10] on div "TODOs - Description - B-W-14QMZZD" at bounding box center [361, 9] width 152 height 9
copy div "B-W-14QMZZD"
click at [277, 9] on icon "close" at bounding box center [277, 9] width 5 height 5
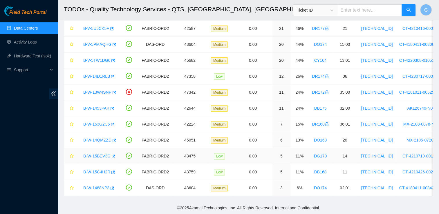
click at [100, 154] on link "B-W-15BEV3G" at bounding box center [96, 156] width 27 height 5
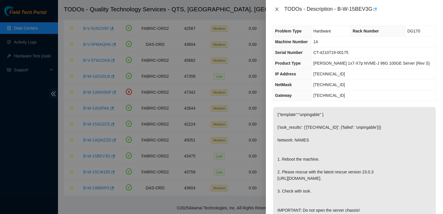
click at [281, 12] on button "Close" at bounding box center [277, 10] width 8 height 6
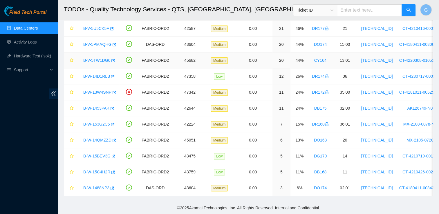
click at [94, 58] on link "B-V-5TW1DG6" at bounding box center [96, 60] width 27 height 5
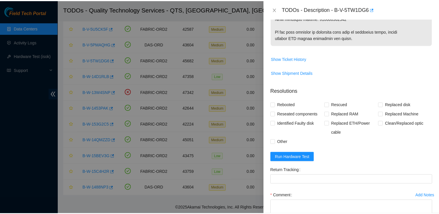
scroll to position [417, 0]
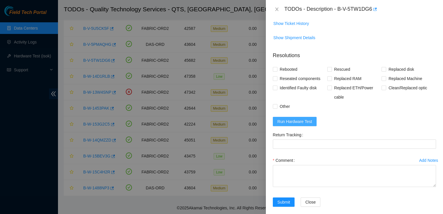
click at [307, 119] on span "Run Hardware Test" at bounding box center [295, 121] width 35 height 6
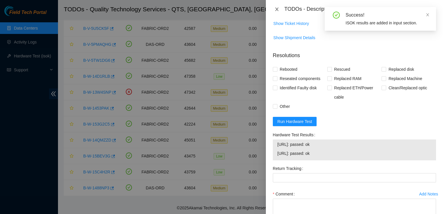
click at [276, 10] on icon "close" at bounding box center [276, 9] width 3 height 3
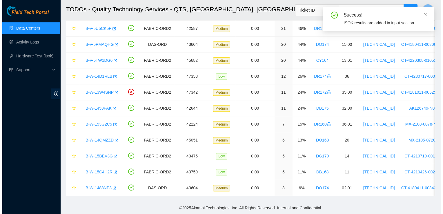
scroll to position [125, 0]
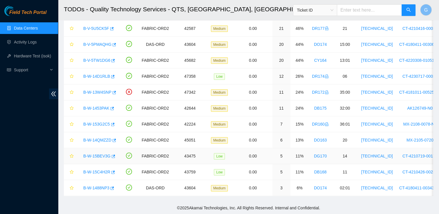
click at [98, 154] on link "B-W-15BEV3G" at bounding box center [96, 156] width 27 height 5
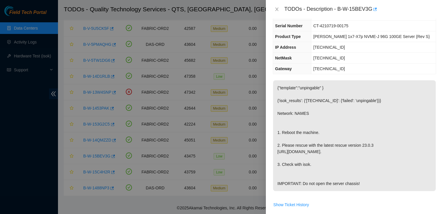
scroll to position [227, 0]
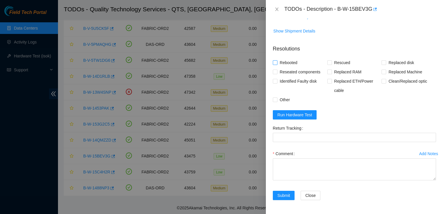
click at [274, 63] on input "Rebooted" at bounding box center [275, 62] width 4 height 4
checkbox input "true"
click at [328, 63] on input "Rescued" at bounding box center [330, 62] width 4 height 4
checkbox input "true"
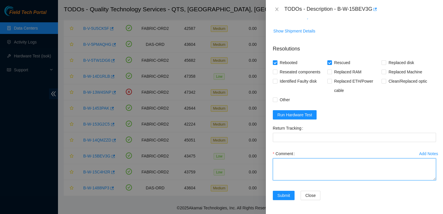
click at [280, 170] on textarea "Comment" at bounding box center [354, 169] width 163 height 22
type textarea "Followed steps"
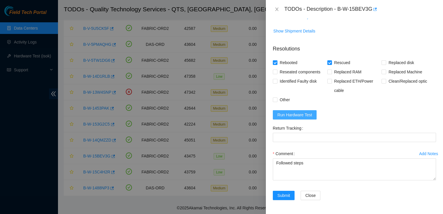
click at [288, 114] on span "Run Hardware Test" at bounding box center [295, 115] width 35 height 6
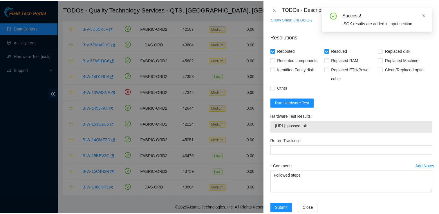
scroll to position [252, 0]
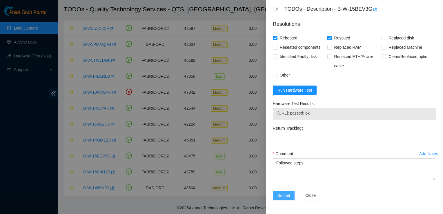
click at [281, 195] on span "Submit" at bounding box center [284, 195] width 13 height 6
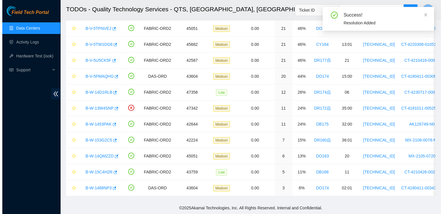
scroll to position [188, 0]
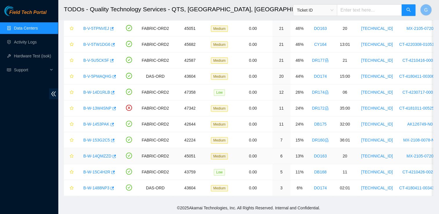
click at [101, 154] on link "B-W-14QMZZD" at bounding box center [97, 156] width 28 height 5
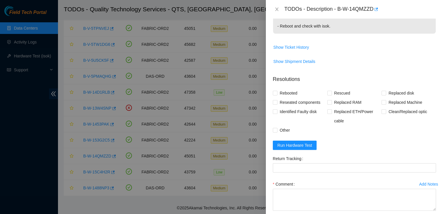
scroll to position [199, 0]
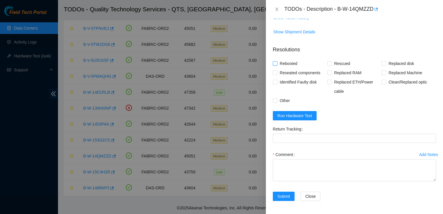
click at [274, 63] on input "Rebooted" at bounding box center [275, 63] width 4 height 4
checkbox input "true"
click at [329, 64] on input "Rescued" at bounding box center [330, 63] width 4 height 4
checkbox input "true"
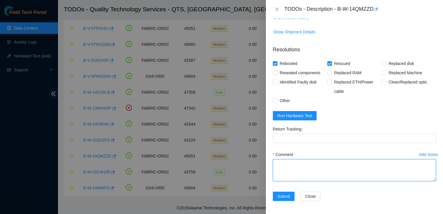
click at [282, 173] on textarea "Comment" at bounding box center [354, 170] width 163 height 22
type textarea "Swapped disks Followed steps"
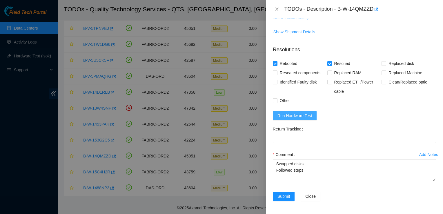
click at [294, 117] on span "Run Hardware Test" at bounding box center [295, 116] width 35 height 6
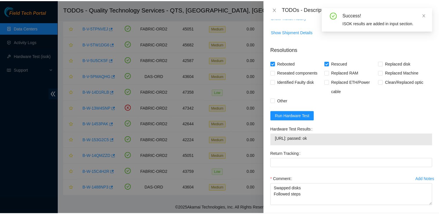
scroll to position [224, 0]
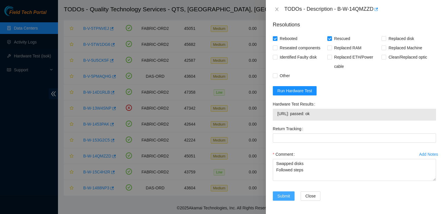
click at [287, 194] on span "Submit" at bounding box center [284, 196] width 13 height 6
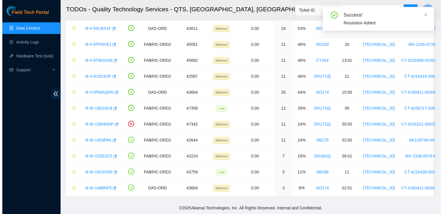
scroll to position [173, 0]
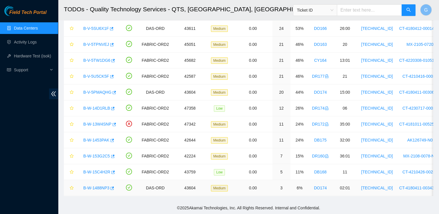
click at [103, 186] on link "B-W-1488NP3" at bounding box center [96, 188] width 26 height 5
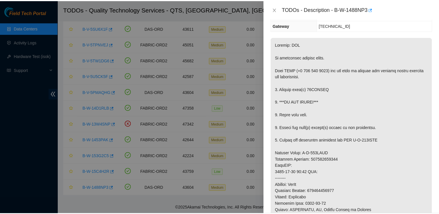
scroll to position [52, 0]
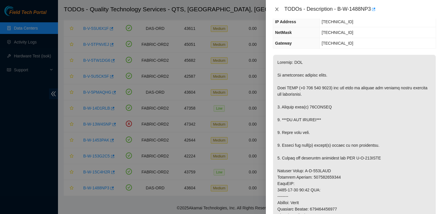
click at [277, 10] on icon "close" at bounding box center [276, 9] width 3 height 3
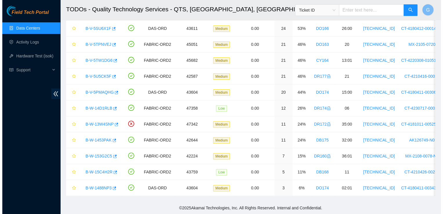
scroll to position [71, 0]
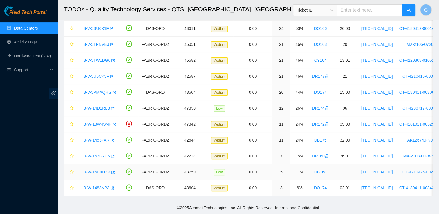
click at [93, 170] on link "B-W-15C4H2R" at bounding box center [96, 172] width 27 height 5
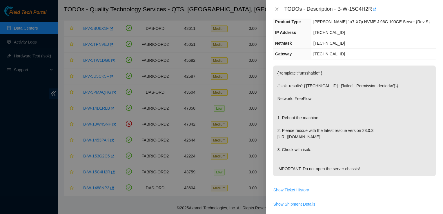
scroll to position [0, 0]
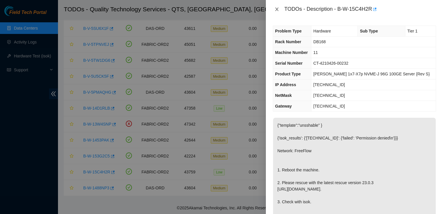
click at [277, 9] on icon "close" at bounding box center [277, 9] width 5 height 5
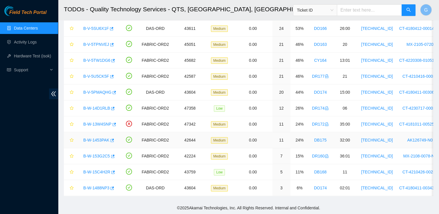
click at [102, 138] on link "B-W-1453PAK" at bounding box center [96, 140] width 26 height 5
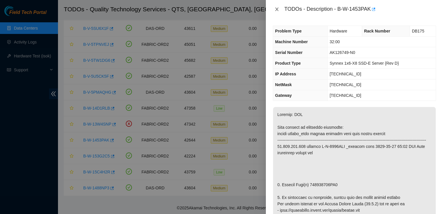
click at [277, 8] on icon "close" at bounding box center [277, 9] width 5 height 5
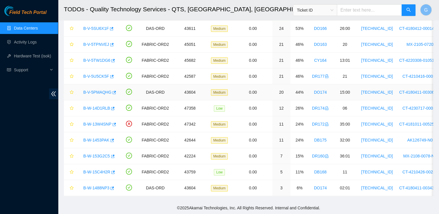
click at [100, 90] on link "B-V-5PMAQHG" at bounding box center [97, 92] width 28 height 5
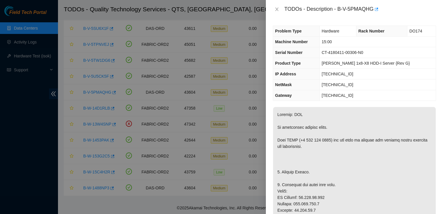
click at [282, 9] on div "TODOs - Description - B-V-5PMAQHG" at bounding box center [354, 9] width 163 height 9
click at [277, 9] on icon "close" at bounding box center [276, 9] width 3 height 3
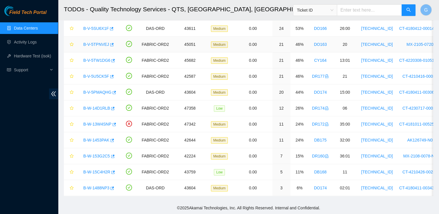
click at [95, 42] on link "B-V-5TPNVEJ" at bounding box center [96, 44] width 26 height 5
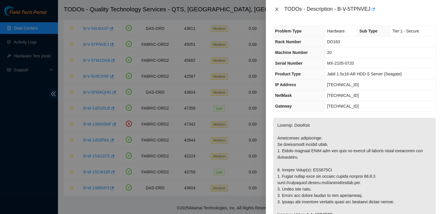
click at [278, 9] on icon "close" at bounding box center [277, 9] width 5 height 5
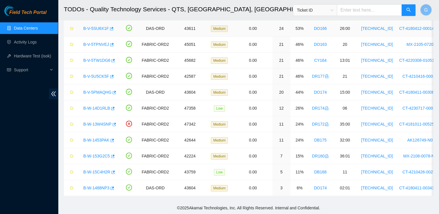
click at [95, 26] on link "B-V-5SU6X1F" at bounding box center [96, 28] width 26 height 5
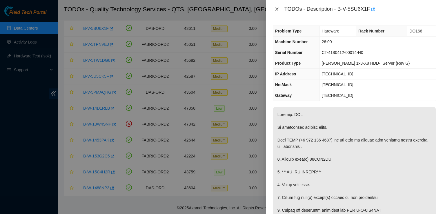
click at [278, 8] on icon "close" at bounding box center [277, 9] width 5 height 5
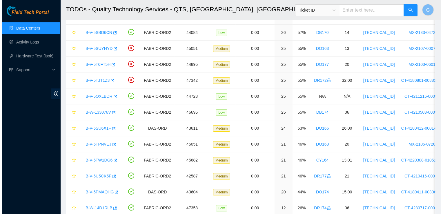
scroll to position [68, 0]
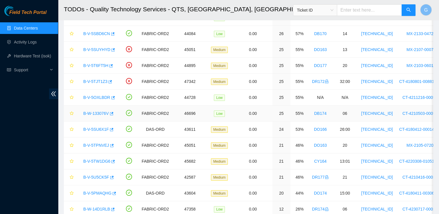
click at [95, 112] on link "B-W-133076V" at bounding box center [96, 113] width 26 height 5
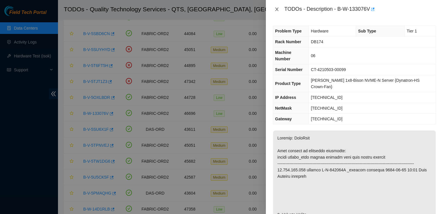
click at [277, 11] on icon "close" at bounding box center [277, 9] width 5 height 5
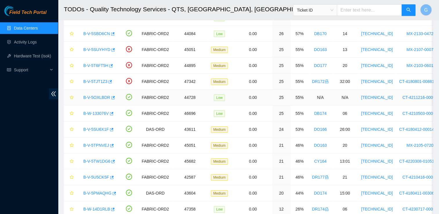
click at [101, 95] on link "B-V-5OXLBDR" at bounding box center [96, 97] width 27 height 5
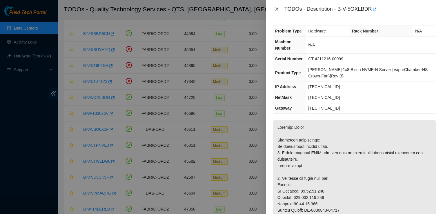
click at [278, 10] on icon "close" at bounding box center [277, 9] width 5 height 5
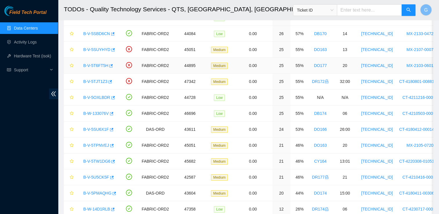
click at [91, 63] on link "B-V-5T6FT5H" at bounding box center [95, 65] width 25 height 5
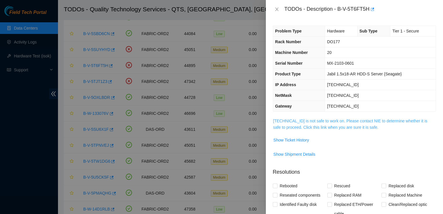
click at [337, 128] on link "23.200.157.87 is not safe to work on. Please contact NIE to determine whether i…" at bounding box center [350, 124] width 154 height 11
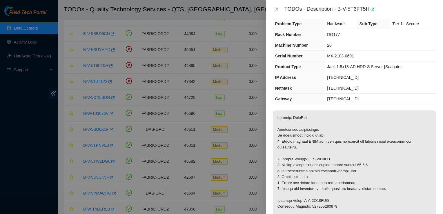
scroll to position [0, 0]
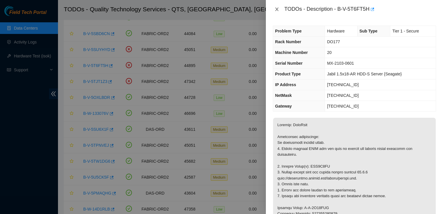
click at [278, 10] on icon "close" at bounding box center [277, 9] width 5 height 5
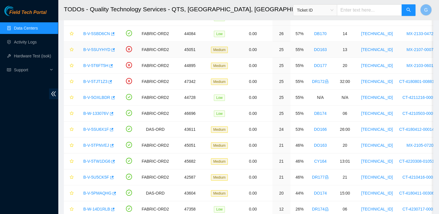
click at [98, 48] on link "B-V-5SUYHYD" at bounding box center [96, 49] width 27 height 5
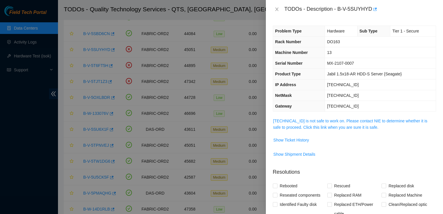
click at [352, 123] on span "23.33.23.144 is not safe to work on. Please contact NIE to determine whether it…" at bounding box center [354, 124] width 163 height 13
click at [353, 122] on link "23.33.23.144 is not safe to work on. Please contact NIE to determine whether it…" at bounding box center [350, 124] width 154 height 11
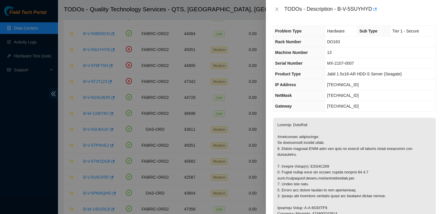
drag, startPoint x: 438, startPoint y: 43, endPoint x: 440, endPoint y: 53, distance: 9.7
click at [440, 53] on div "Problem Type Hardware Sub Type Tier 1 - Secure Rack Number DO163 Machine Number…" at bounding box center [354, 117] width 177 height 196
click at [278, 11] on icon "close" at bounding box center [277, 9] width 5 height 5
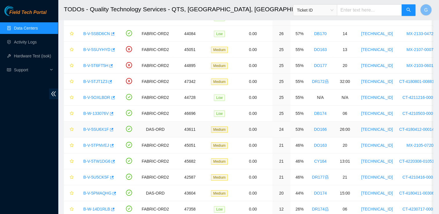
click at [93, 129] on link "B-V-5SU6X1F" at bounding box center [96, 129] width 26 height 5
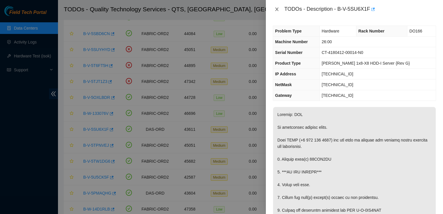
click at [280, 8] on button "Close" at bounding box center [277, 10] width 8 height 6
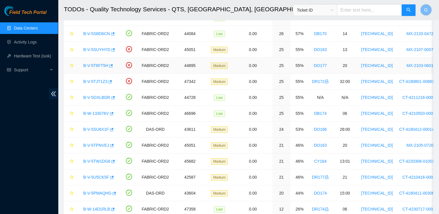
click at [97, 64] on link "B-V-5T6FT5H" at bounding box center [95, 65] width 25 height 5
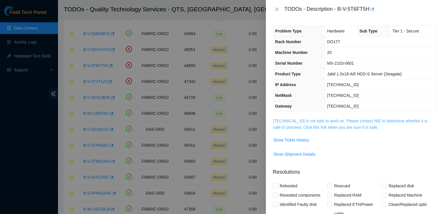
click at [338, 127] on link "23.200.157.87 is not safe to work on. Please contact NIE to determine whether i…" at bounding box center [350, 124] width 154 height 11
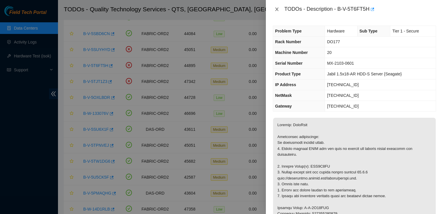
click at [278, 9] on icon "close" at bounding box center [277, 9] width 5 height 5
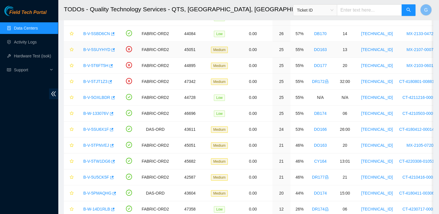
click at [99, 47] on link "B-V-5SUYHYD" at bounding box center [96, 49] width 27 height 5
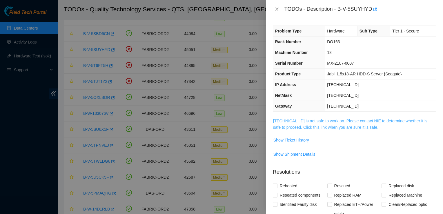
click at [325, 125] on link "23.33.23.144 is not safe to work on. Please contact NIE to determine whether it…" at bounding box center [350, 124] width 154 height 11
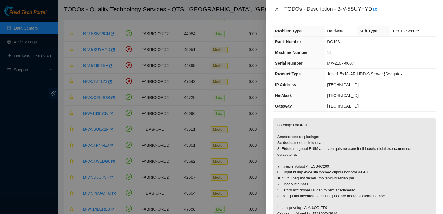
click at [277, 8] on icon "close" at bounding box center [277, 9] width 5 height 5
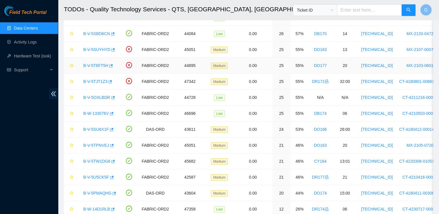
click at [97, 67] on link "B-V-5T6FT5H" at bounding box center [95, 65] width 25 height 5
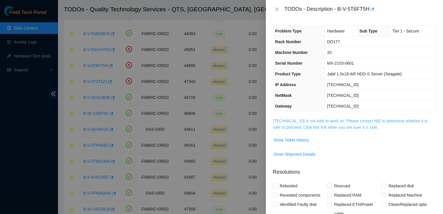
click at [296, 119] on link "23.200.157.87 is not safe to work on. Please contact NIE to determine whether i…" at bounding box center [350, 124] width 154 height 11
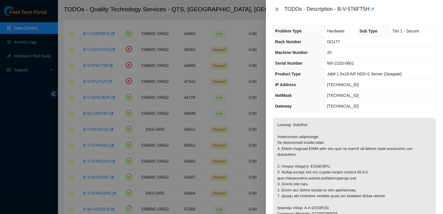
click at [277, 9] on icon "close" at bounding box center [277, 9] width 5 height 5
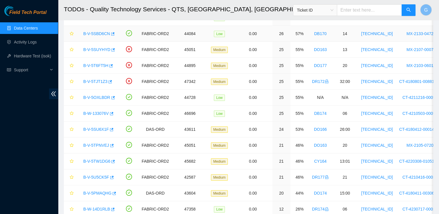
click at [97, 31] on link "B-V-5SBD6CN" at bounding box center [96, 33] width 27 height 5
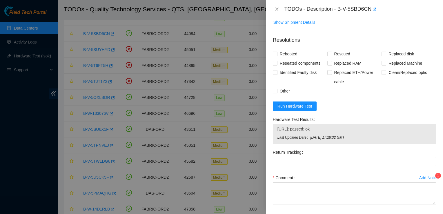
scroll to position [334, 0]
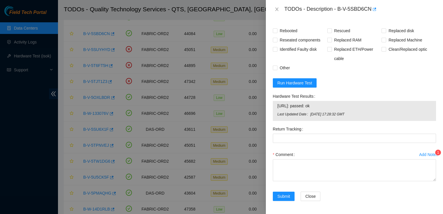
click at [437, 151] on span "1" at bounding box center [438, 153] width 2 height 4
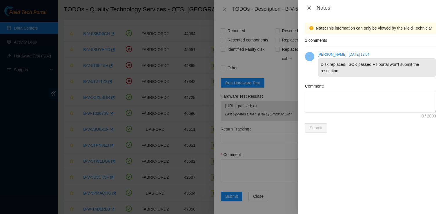
click at [309, 8] on icon "close" at bounding box center [309, 7] width 3 height 3
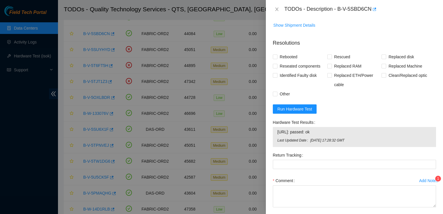
scroll to position [308, 0]
click at [296, 107] on span "Run Hardware Test" at bounding box center [295, 109] width 35 height 6
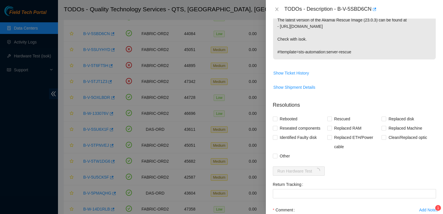
scroll to position [301, 0]
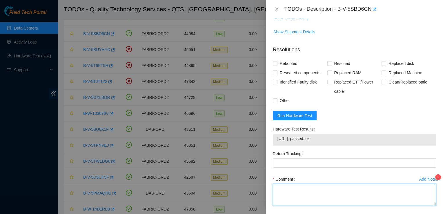
click at [287, 187] on textarea "Comment" at bounding box center [354, 195] width 163 height 22
paste textarea "Missing disk; EJ0CN9087I630CU0E Swapped with: EJ0CN9087I630CU2A"
type textarea "Missing disk; EJ0CN9087I630CU0E Swapped with: EJ0CN9087I630CU2A"
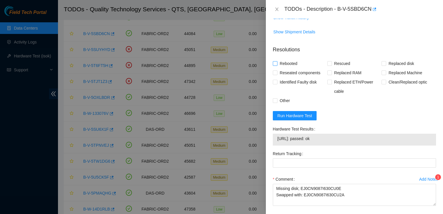
click at [277, 63] on span at bounding box center [275, 63] width 5 height 5
click at [277, 63] on input "Rebooted" at bounding box center [275, 63] width 4 height 4
checkbox input "true"
click at [328, 62] on input "Rescued" at bounding box center [330, 63] width 4 height 4
checkbox input "true"
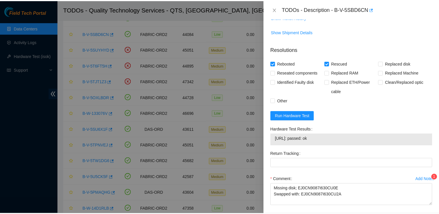
scroll to position [326, 0]
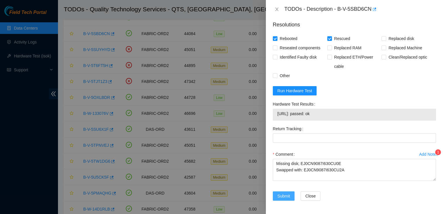
click at [288, 196] on span "Submit" at bounding box center [284, 196] width 13 height 6
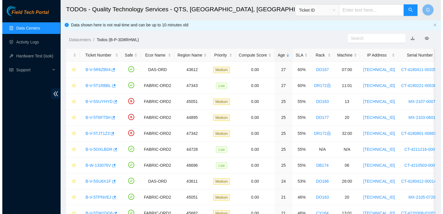
scroll to position [0, 0]
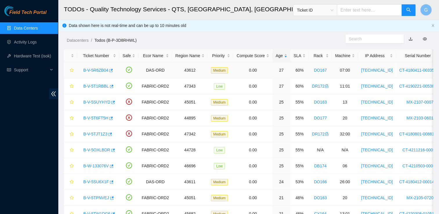
click at [97, 70] on link "B-V-5R6ZB04" at bounding box center [95, 70] width 25 height 5
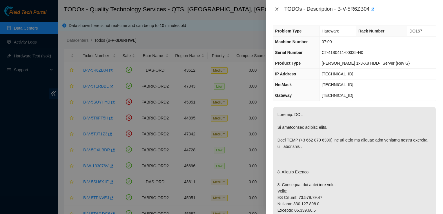
click at [278, 8] on icon "close" at bounding box center [277, 9] width 5 height 5
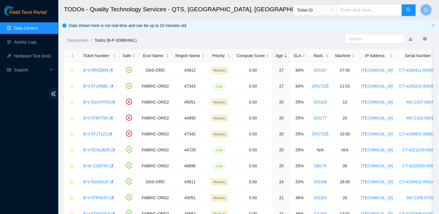
click at [26, 30] on link "Data Centers" at bounding box center [26, 28] width 24 height 5
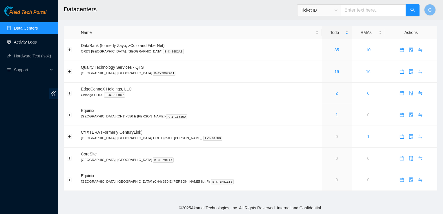
click at [28, 44] on link "Activity Logs" at bounding box center [25, 42] width 23 height 5
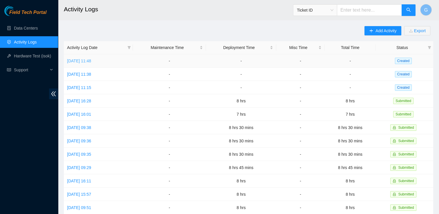
click at [91, 61] on link "Mon, 08 Sep 2025 11:48" at bounding box center [79, 61] width 24 height 5
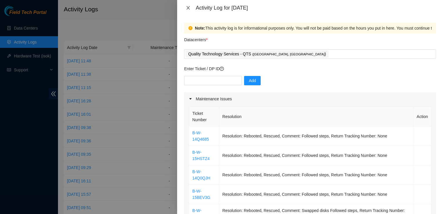
click at [189, 10] on icon "close" at bounding box center [188, 8] width 5 height 5
